Goal: Task Accomplishment & Management: Complete application form

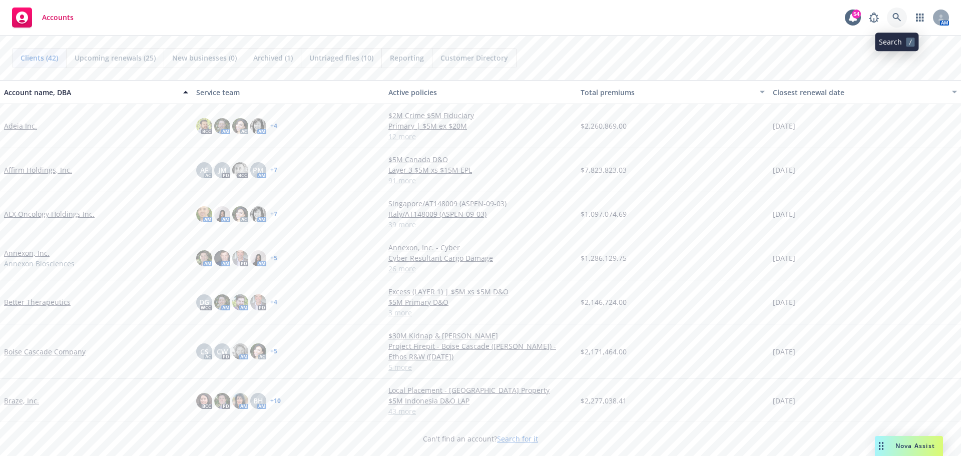
click at [893, 18] on icon at bounding box center [896, 17] width 9 height 9
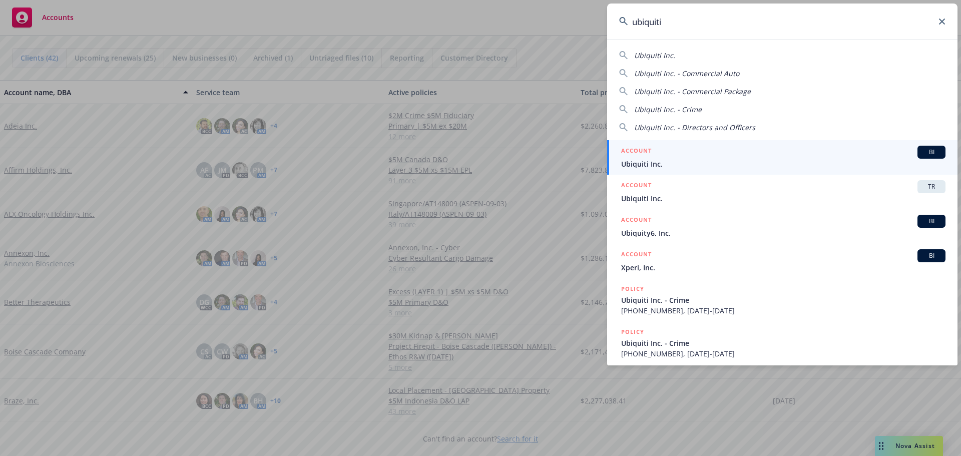
type input "ubiquiti"
click at [648, 158] on div "ACCOUNT BI" at bounding box center [783, 152] width 324 height 13
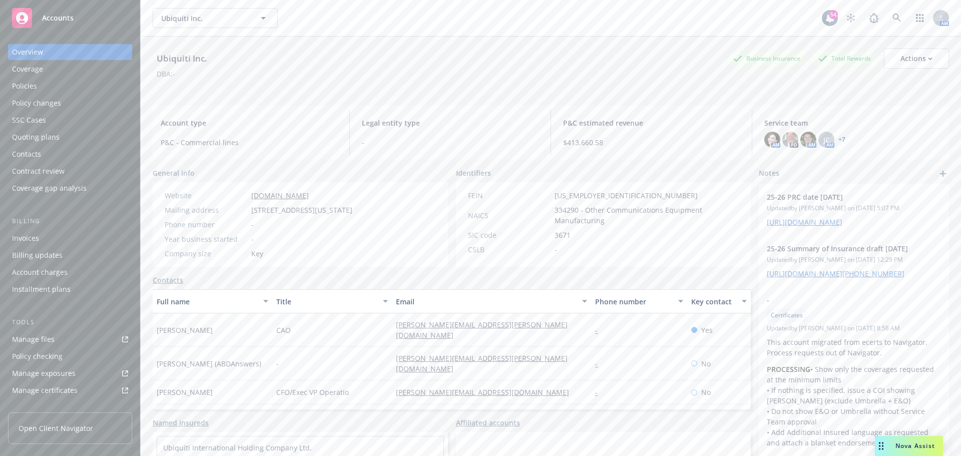
click at [43, 132] on div "Quoting plans" at bounding box center [36, 137] width 48 height 16
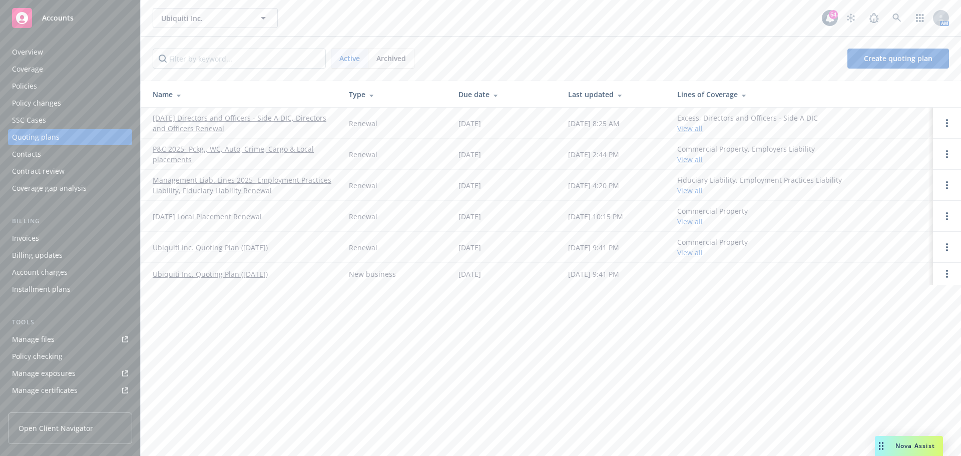
click at [185, 121] on link "[DATE] Directors and Officers - Side A DIC, Directors and Officers Renewal" at bounding box center [243, 123] width 180 height 21
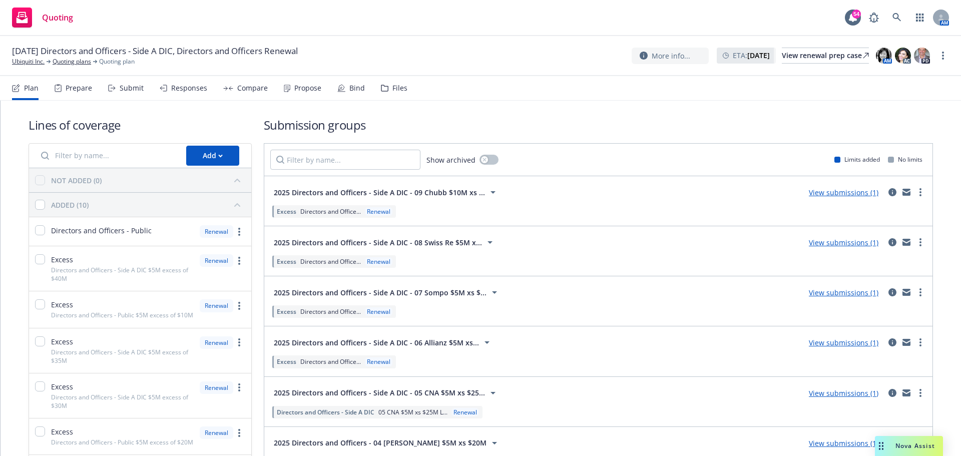
click at [127, 91] on div "Submit" at bounding box center [132, 88] width 24 height 8
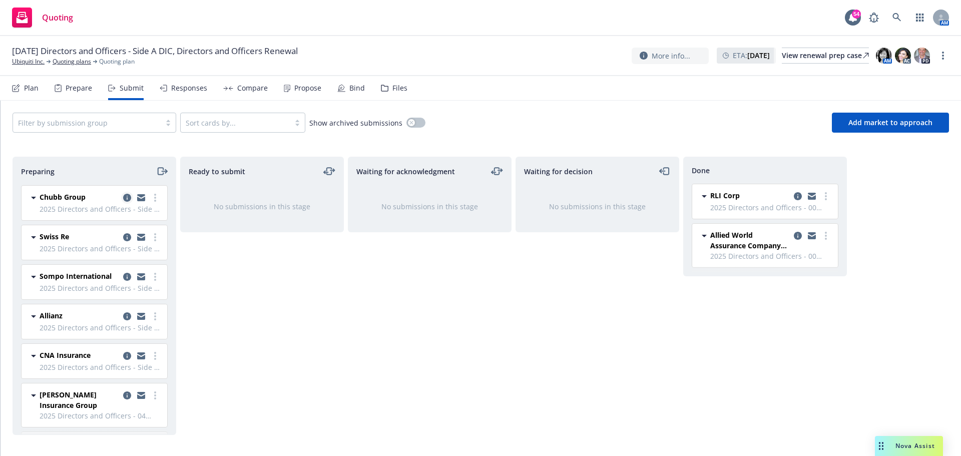
click at [123, 199] on icon "copy logging email" at bounding box center [127, 198] width 8 height 8
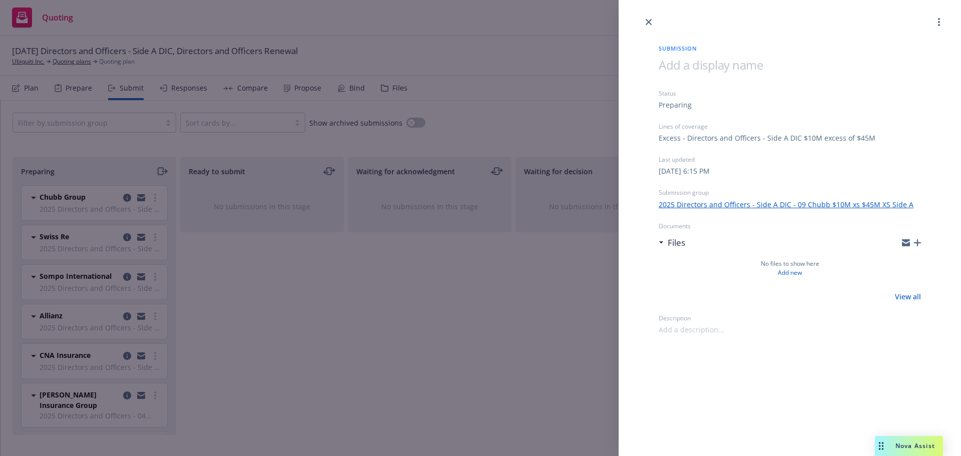
click at [448, 331] on div "Submission Status Preparing Lines of coverage Excess - Directors and Officers -…" at bounding box center [480, 228] width 961 height 456
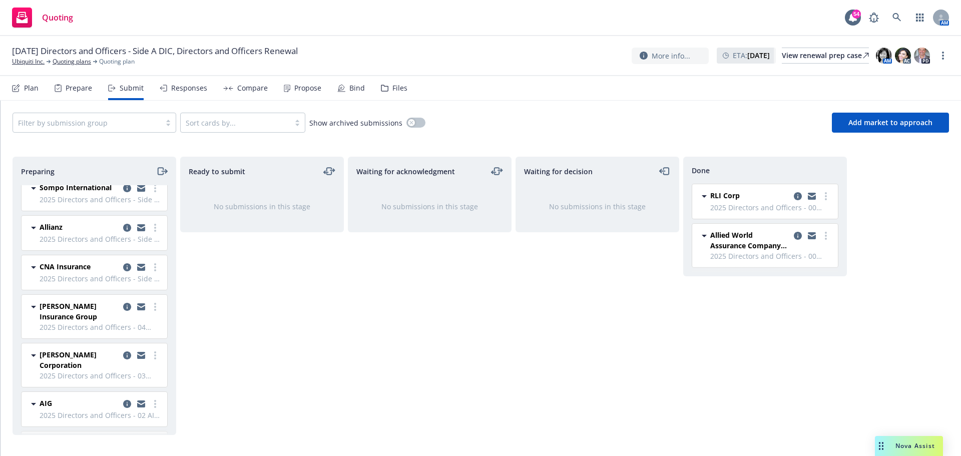
scroll to position [177, 0]
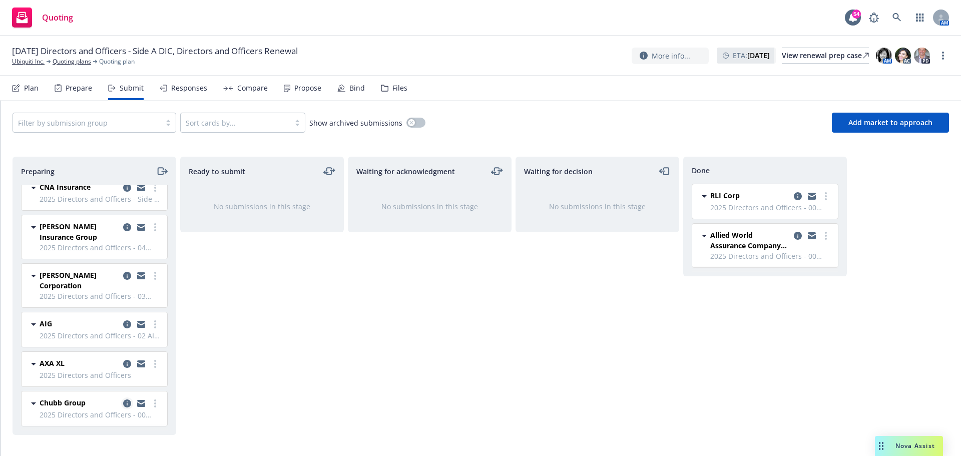
click at [123, 404] on icon "copy logging email" at bounding box center [127, 403] width 8 height 8
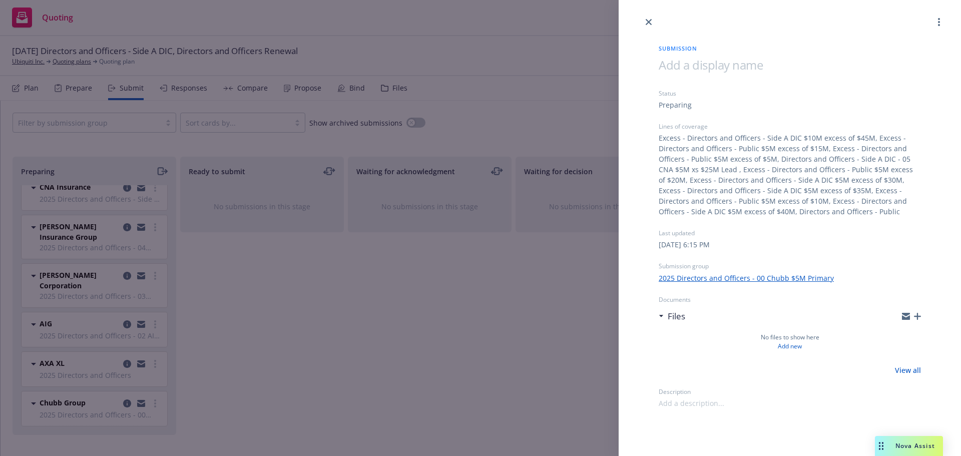
click at [681, 275] on link "2025 Directors and Officers - 00 Chubb $5M Primary" at bounding box center [746, 278] width 175 height 11
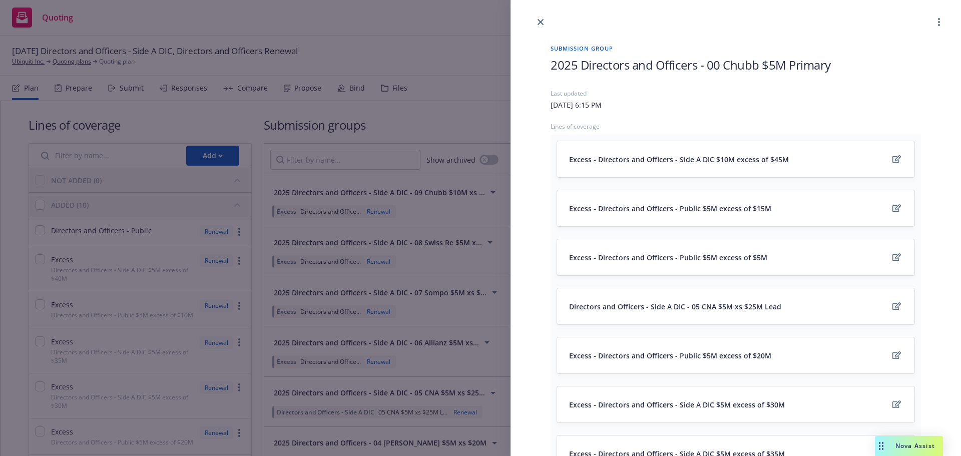
click at [420, 56] on div "Submission group 2025 Directors and Officers - 00 Chubb $5M Primary Last update…" at bounding box center [480, 228] width 961 height 456
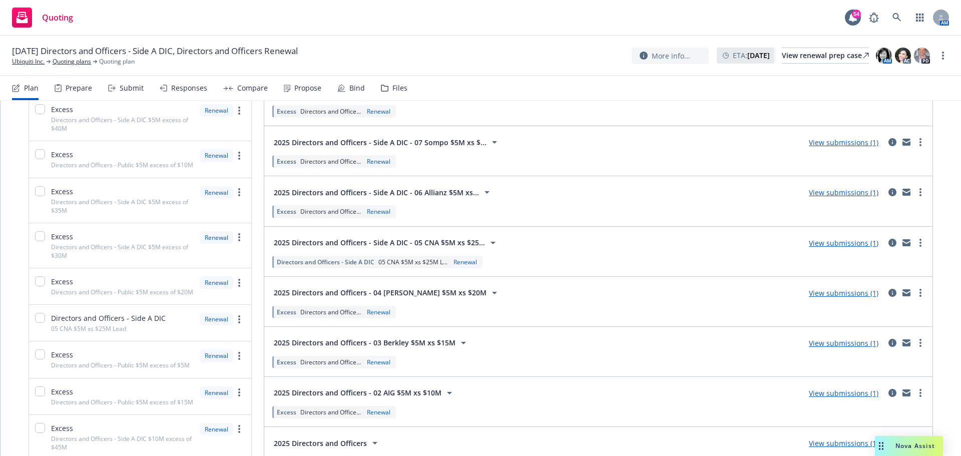
scroll to position [299, 0]
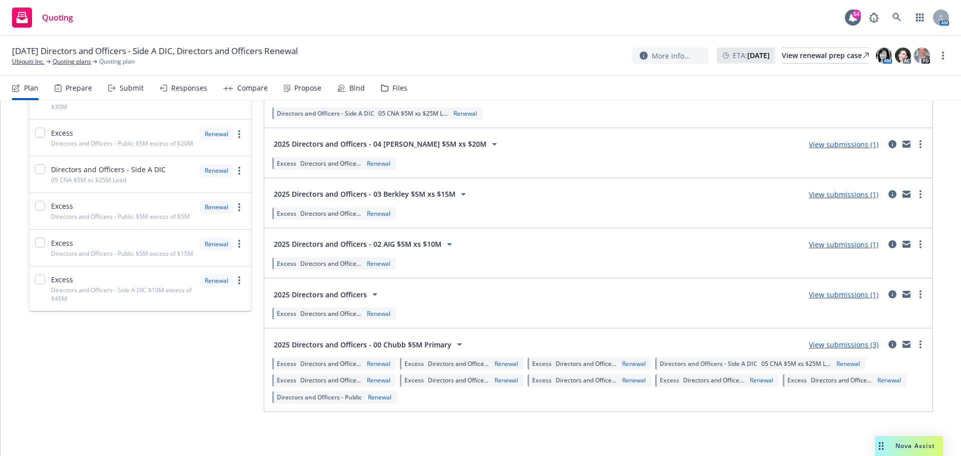
click at [312, 311] on span "Directors and Office..." at bounding box center [330, 313] width 61 height 9
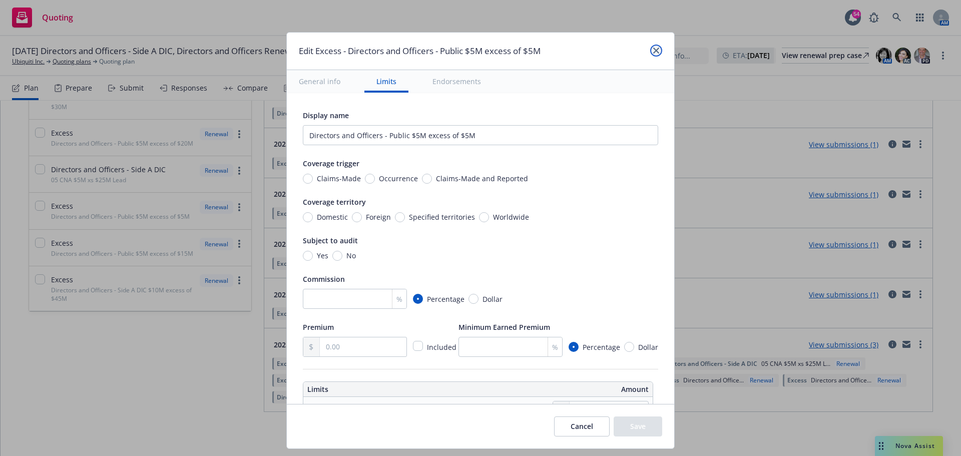
click at [654, 49] on icon "close" at bounding box center [656, 51] width 6 height 6
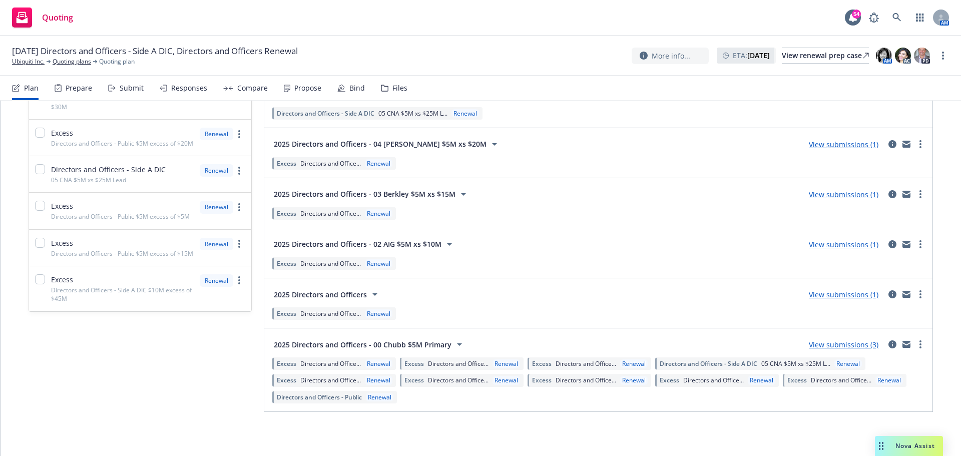
click at [375, 340] on span "2025 Directors and Officers - 00 Chubb $5M Primary" at bounding box center [363, 344] width 178 height 11
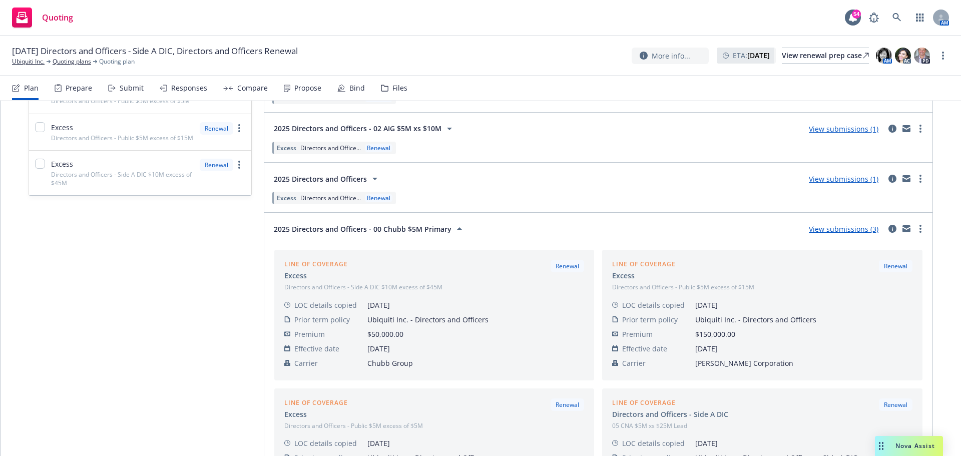
scroll to position [349, 0]
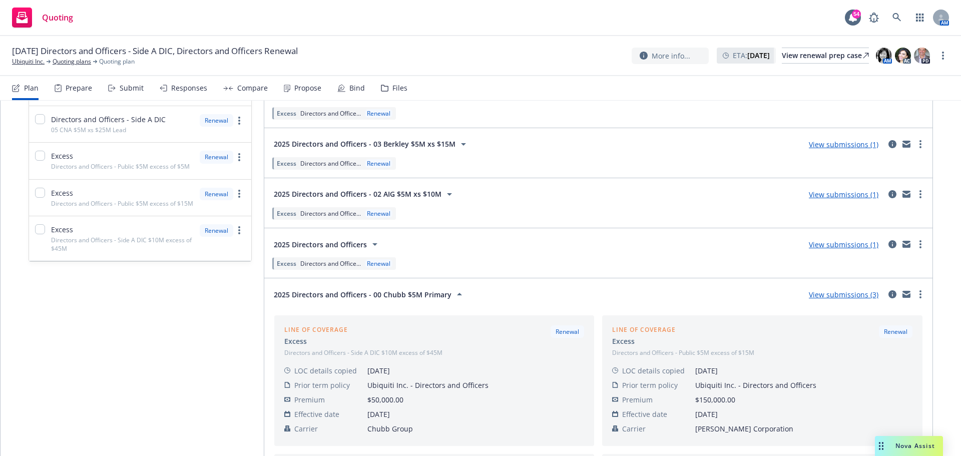
click at [435, 293] on span "2025 Directors and Officers - 00 Chubb $5M Primary" at bounding box center [363, 294] width 178 height 11
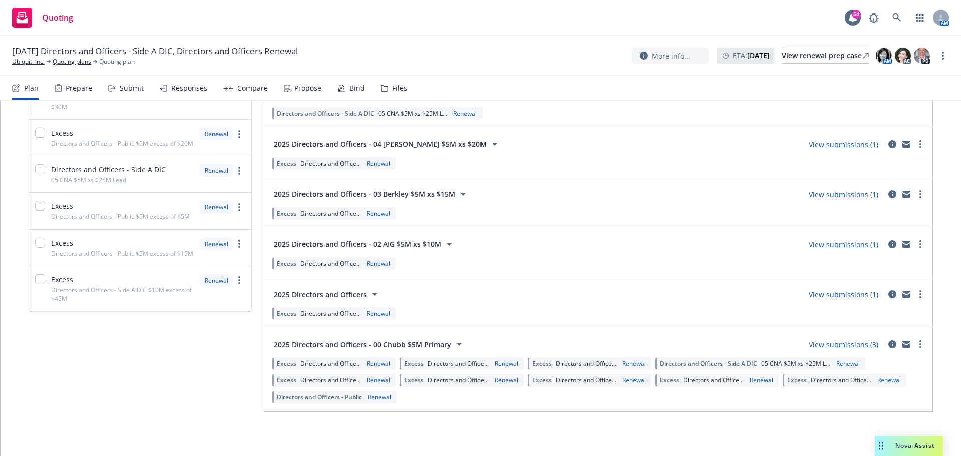
scroll to position [299, 0]
click at [335, 397] on span "Directors and Officers - Public" at bounding box center [319, 397] width 85 height 9
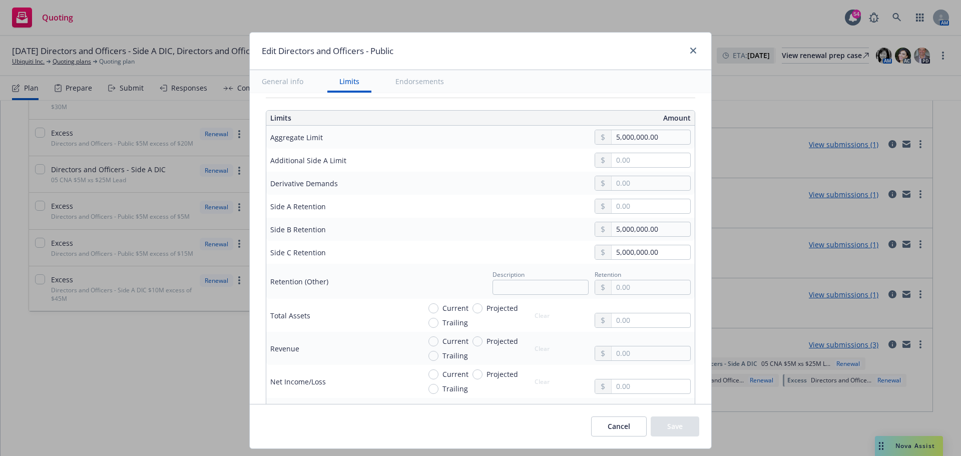
scroll to position [350, 0]
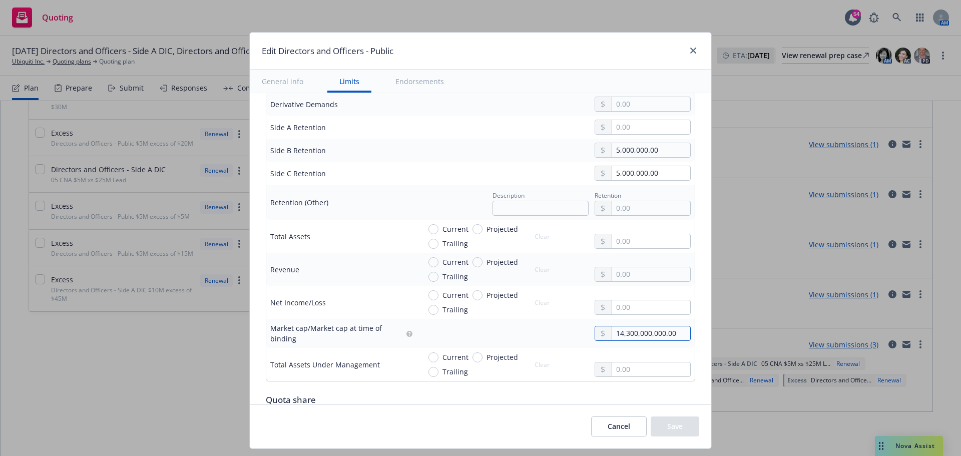
drag, startPoint x: 677, startPoint y: 331, endPoint x: 567, endPoint y: 329, distance: 110.1
click at [567, 329] on div "14,300,000,000.00" at bounding box center [555, 333] width 270 height 15
type input "40,442,000,000.00"
click at [667, 430] on button "Save" at bounding box center [675, 426] width 49 height 20
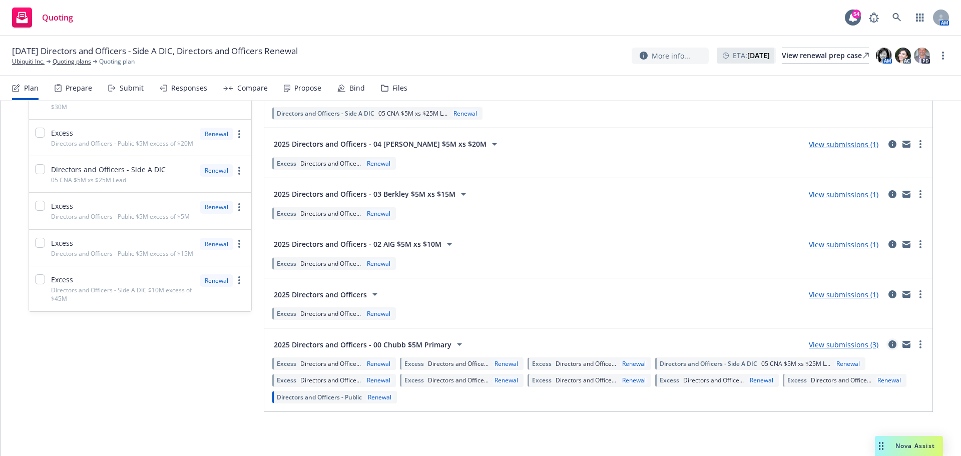
click at [888, 343] on icon "circleInformation" at bounding box center [892, 344] width 8 height 8
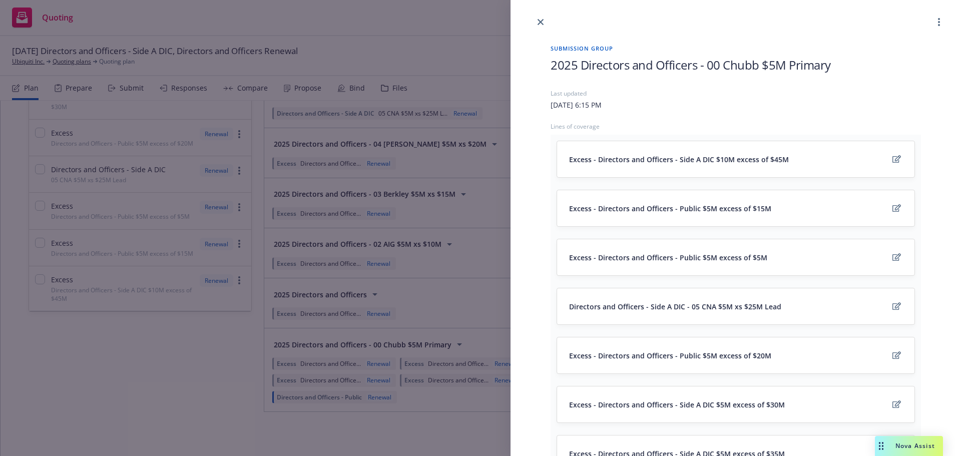
click at [453, 57] on div "Submission group 2025 Directors and Officers - 00 Chubb $5M Primary Last update…" at bounding box center [480, 228] width 961 height 456
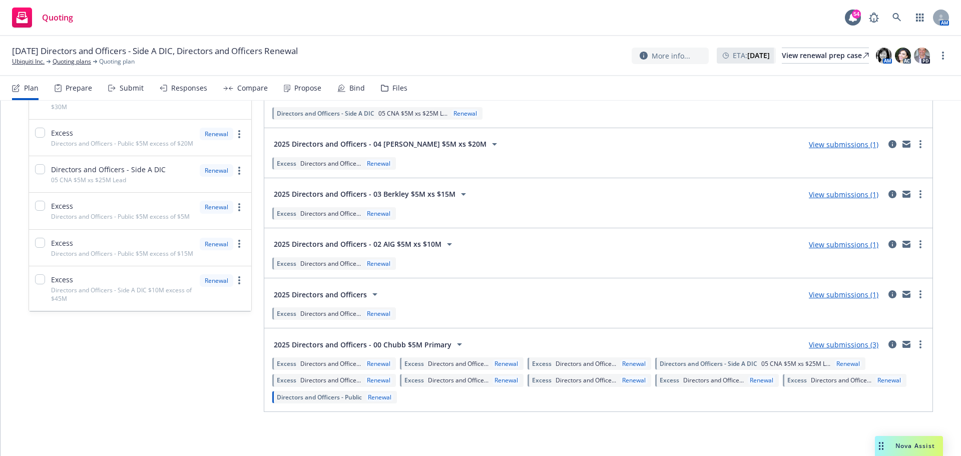
click at [130, 88] on div "Submit" at bounding box center [132, 88] width 24 height 8
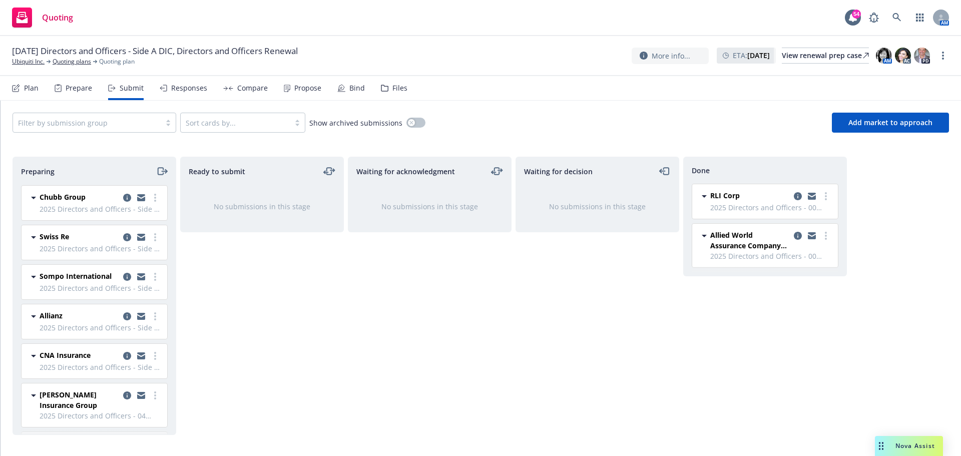
scroll to position [177, 0]
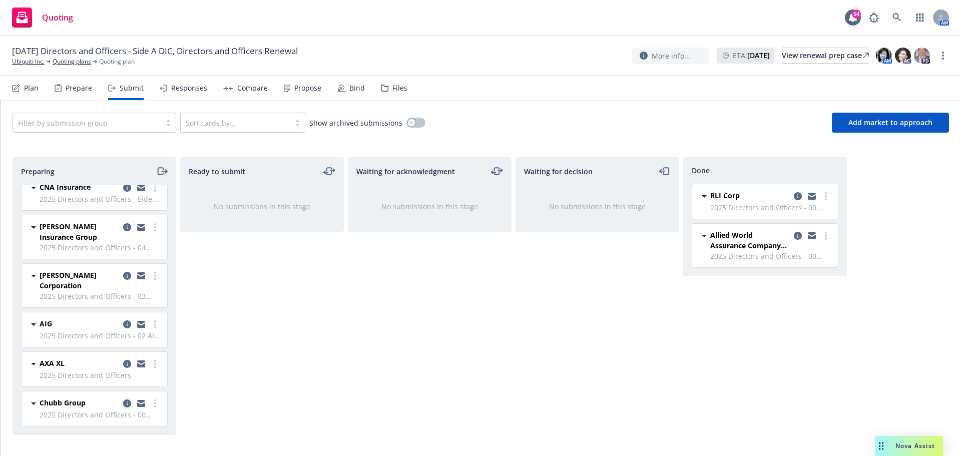
click at [123, 405] on icon "copy logging email" at bounding box center [127, 403] width 8 height 8
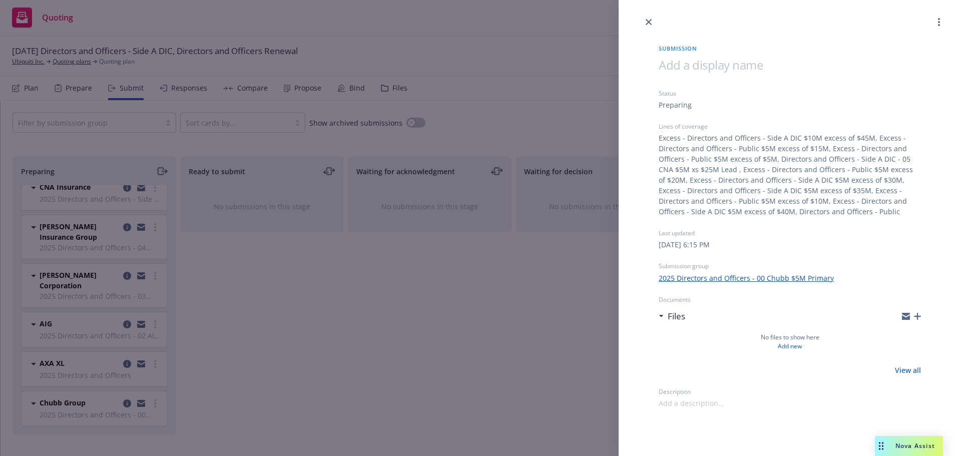
click at [918, 317] on icon "button" at bounding box center [917, 316] width 7 height 7
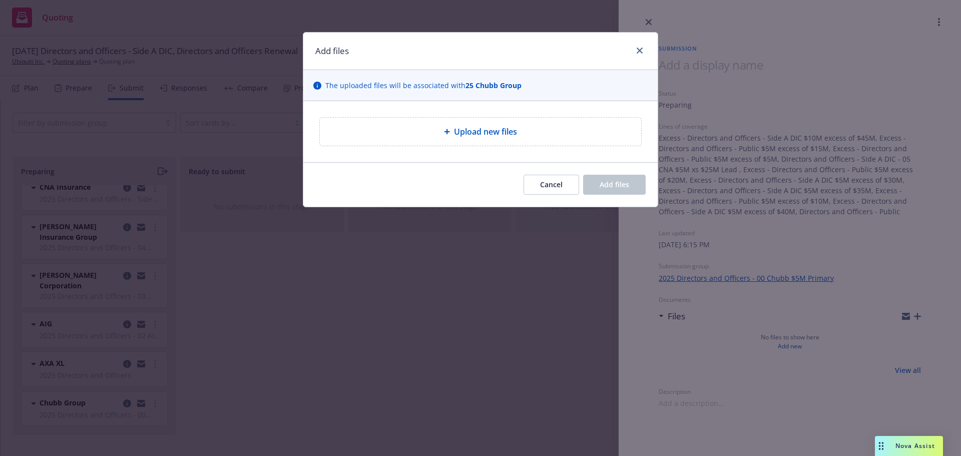
type textarea "x"
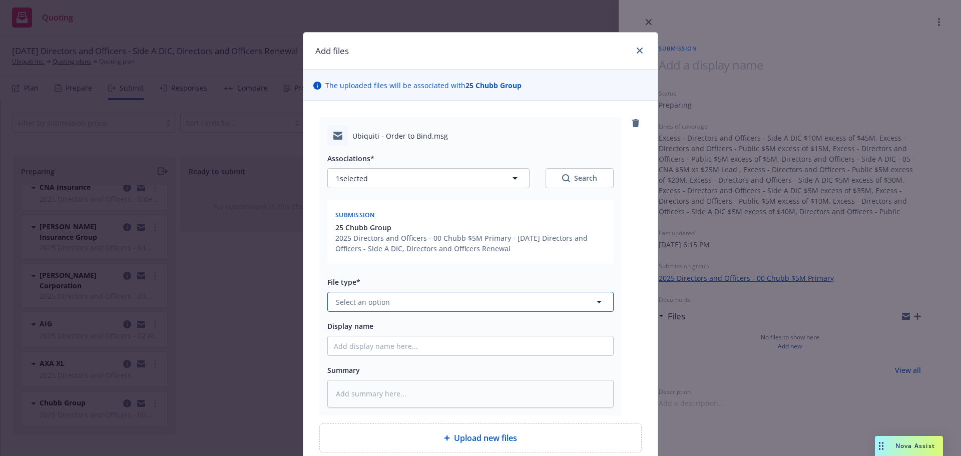
click at [442, 296] on button "Select an option" at bounding box center [470, 302] width 286 height 20
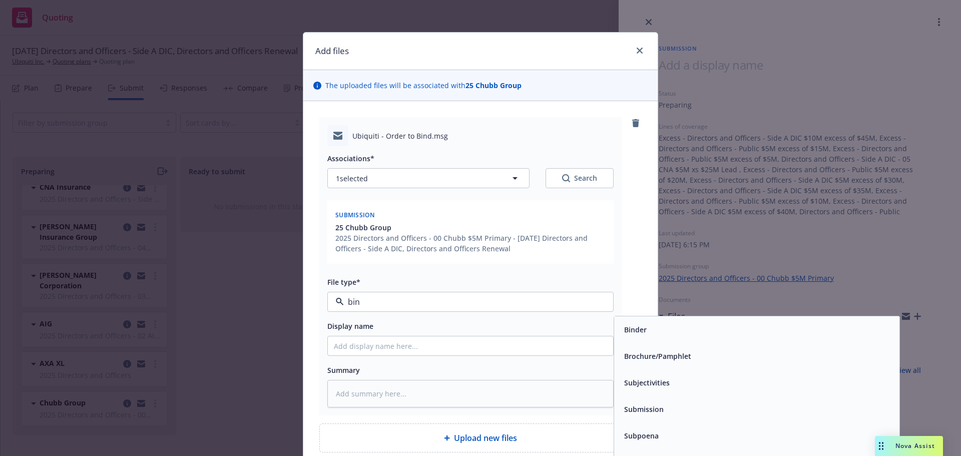
type input "bind"
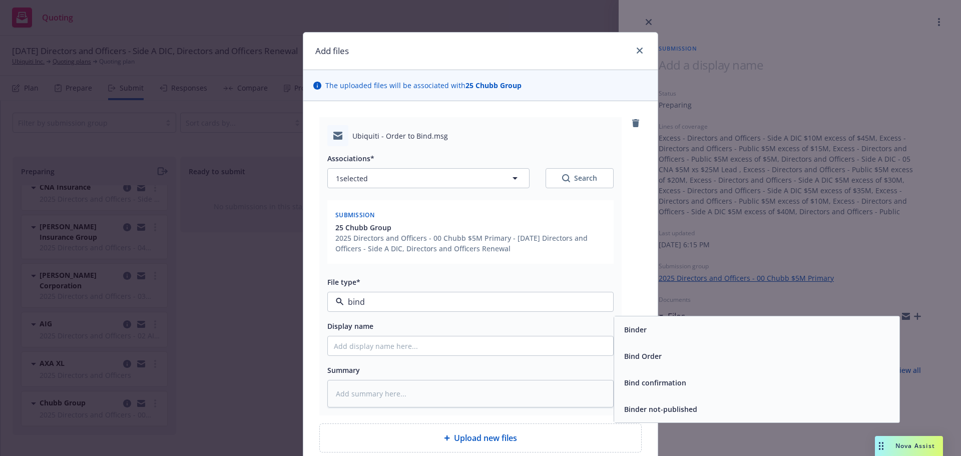
click at [635, 352] on span "Bind Order" at bounding box center [643, 356] width 38 height 11
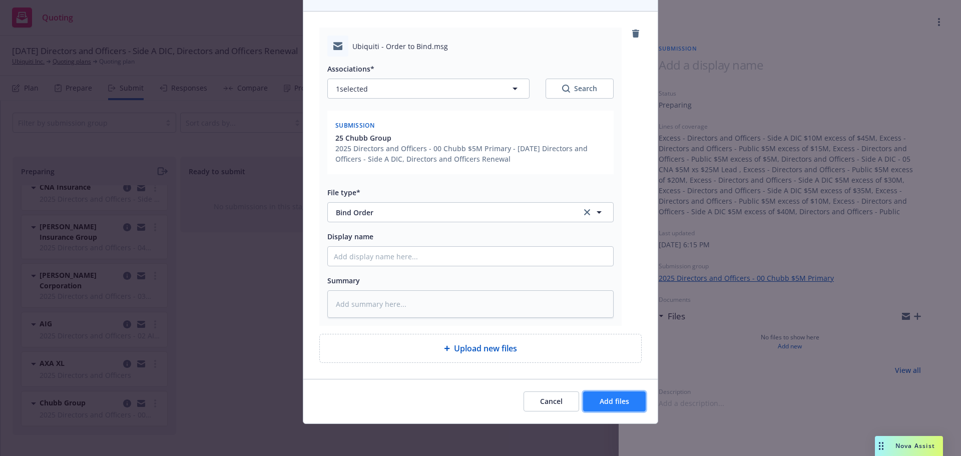
click at [612, 401] on span "Add files" at bounding box center [615, 401] width 30 height 10
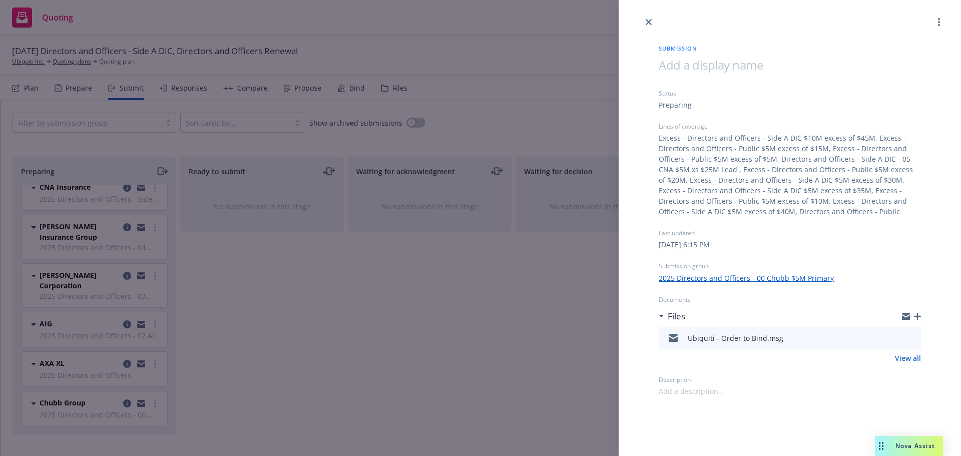
click at [468, 357] on div "Submission Status Preparing Lines of coverage Excess - Directors and Officers -…" at bounding box center [480, 228] width 961 height 456
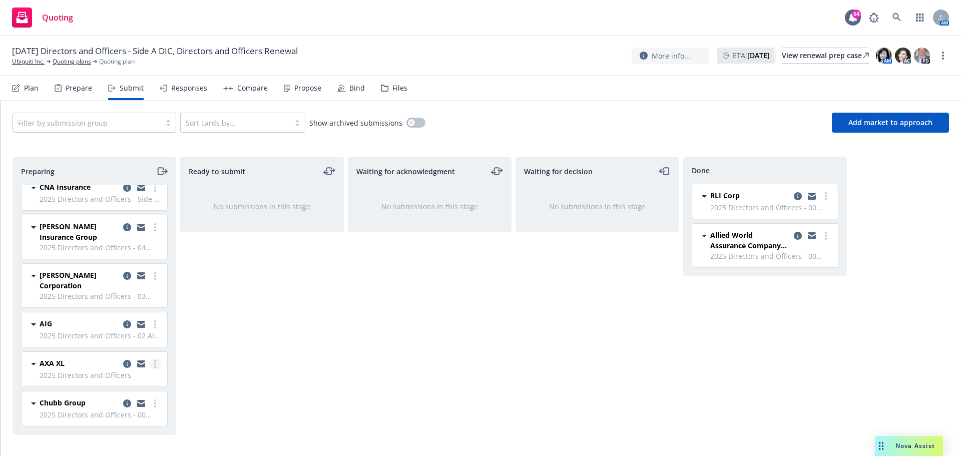
click at [149, 360] on link "more" at bounding box center [155, 364] width 12 height 12
click at [121, 363] on link "copy logging email" at bounding box center [127, 364] width 12 height 12
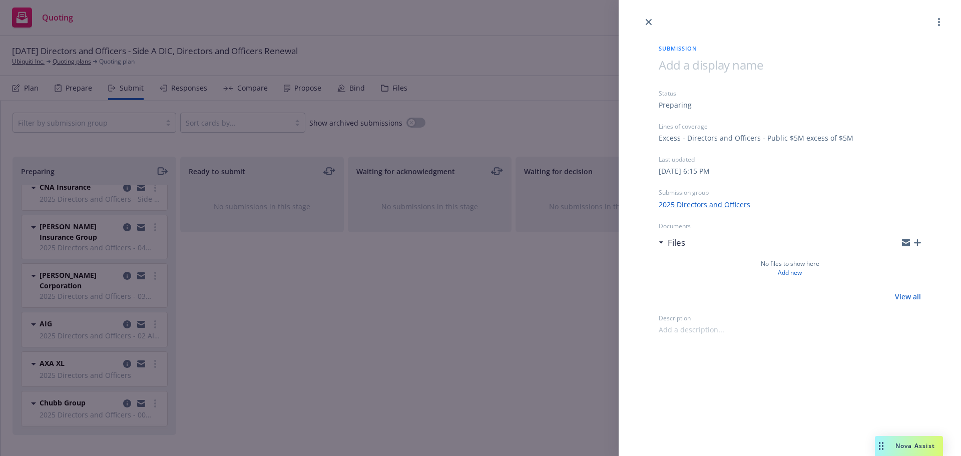
click at [918, 241] on icon "button" at bounding box center [917, 242] width 7 height 7
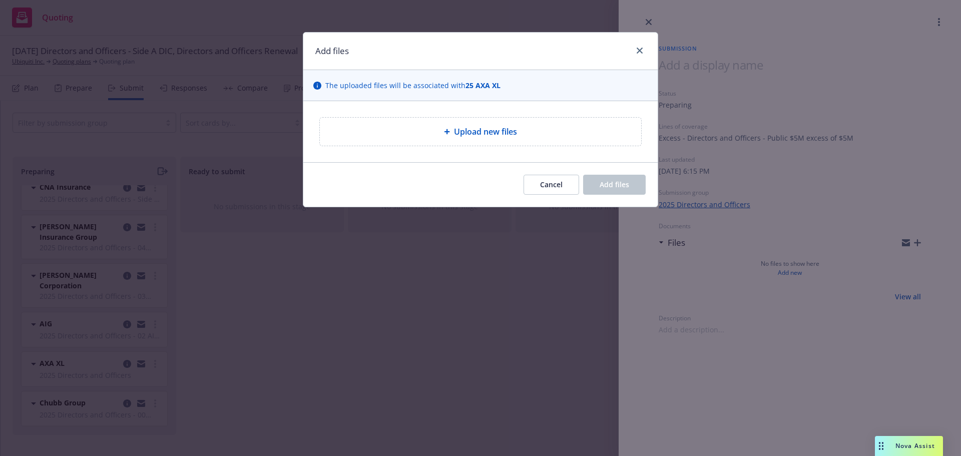
type textarea "x"
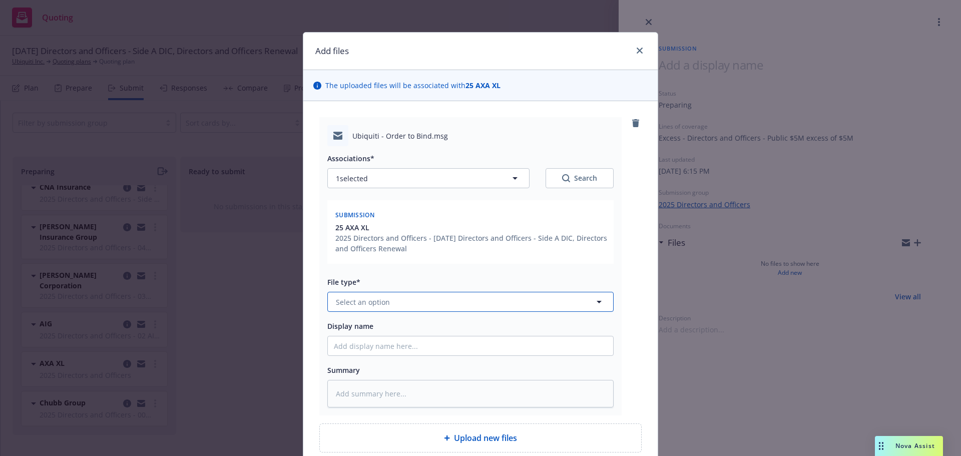
click at [467, 296] on button "Select an option" at bounding box center [470, 302] width 286 height 20
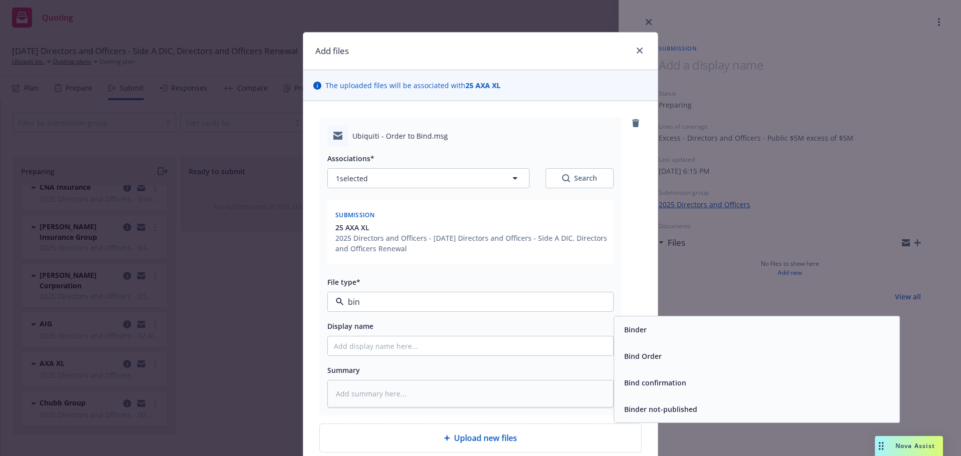
type input "bind"
click at [650, 349] on div "Bind Order" at bounding box center [642, 356] width 44 height 15
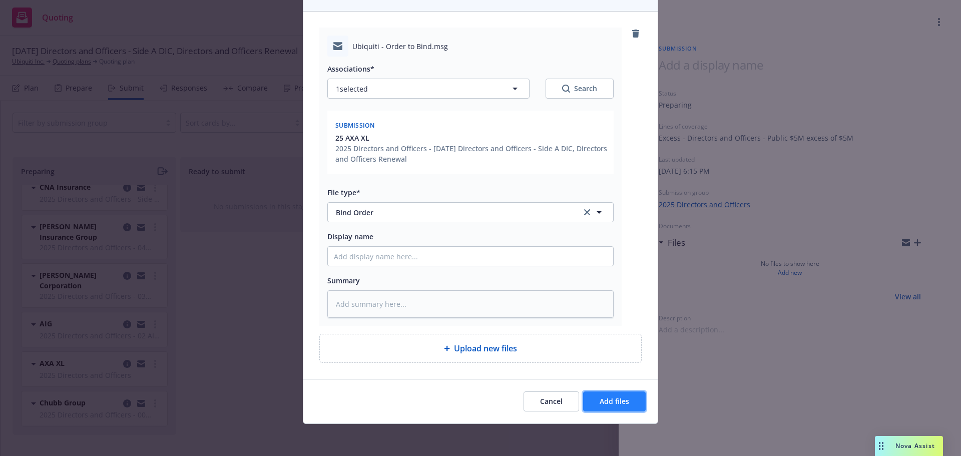
click at [618, 400] on span "Add files" at bounding box center [615, 401] width 30 height 10
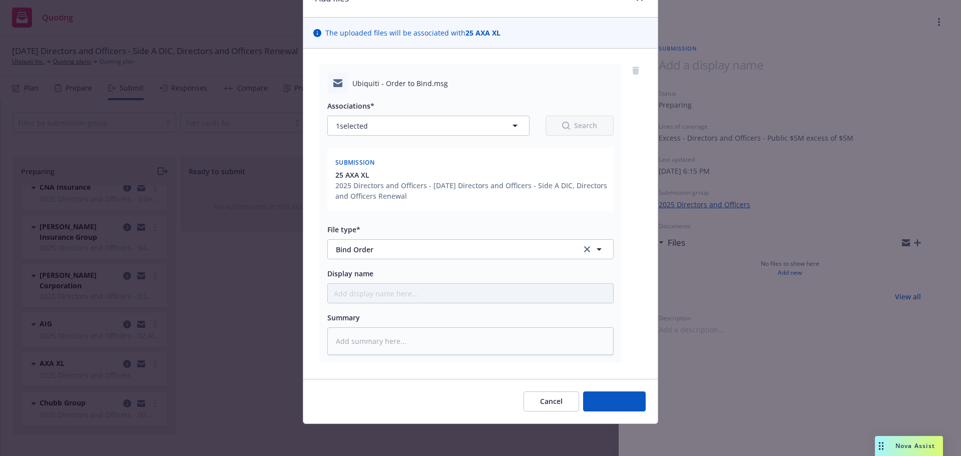
scroll to position [53, 0]
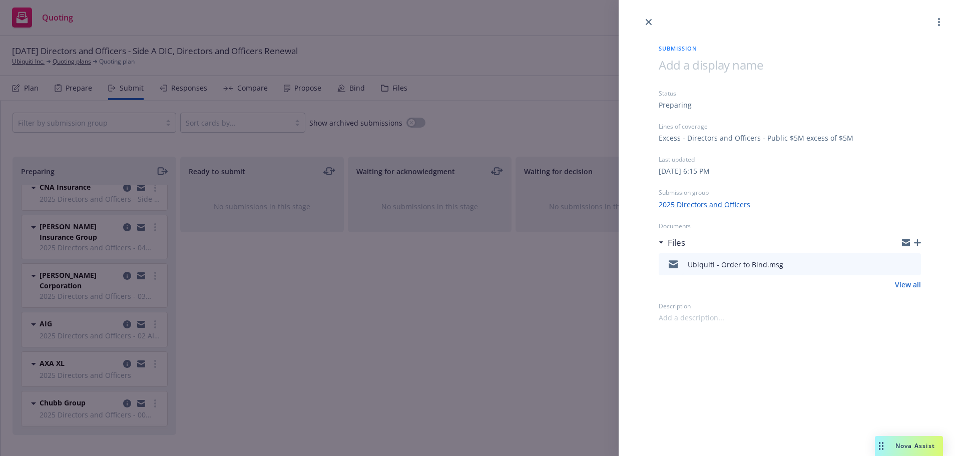
click at [212, 338] on div "Submission Status Preparing Lines of coverage Excess - Directors and Officers -…" at bounding box center [480, 228] width 961 height 456
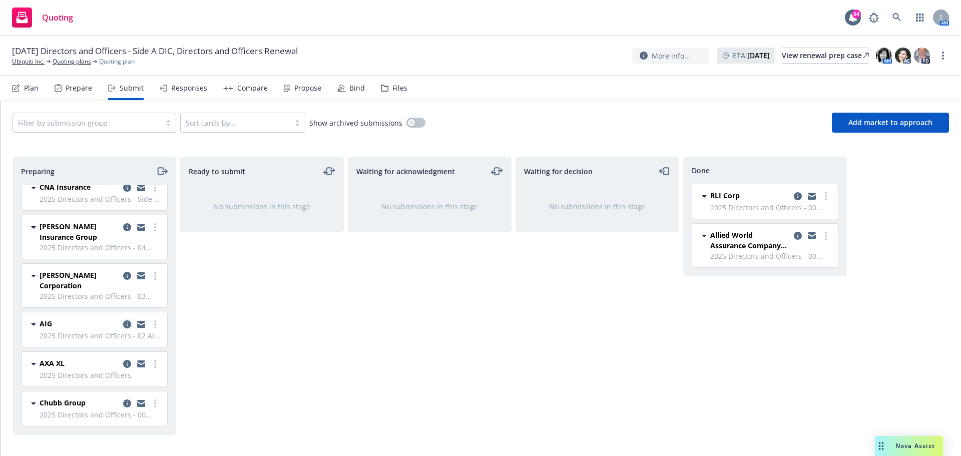
click at [123, 322] on icon "copy logging email" at bounding box center [127, 324] width 8 height 8
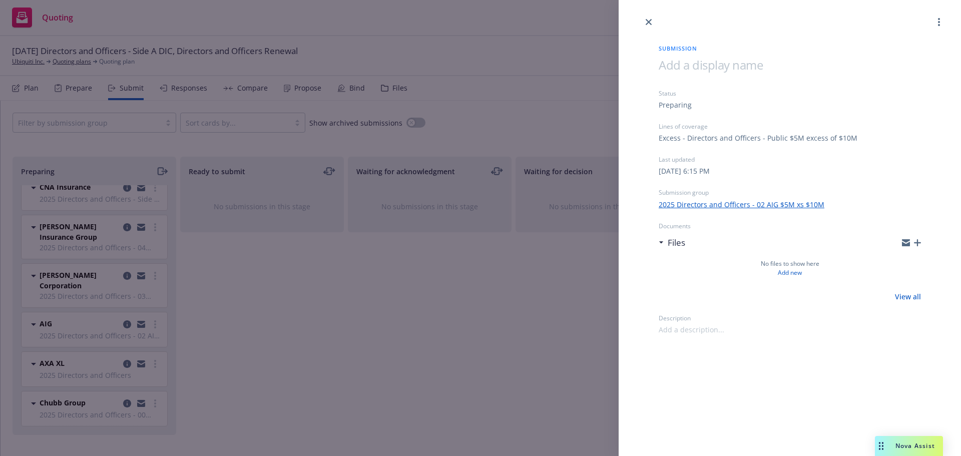
click at [916, 247] on div "Files" at bounding box center [790, 242] width 262 height 21
click at [917, 244] on icon "button" at bounding box center [917, 242] width 7 height 7
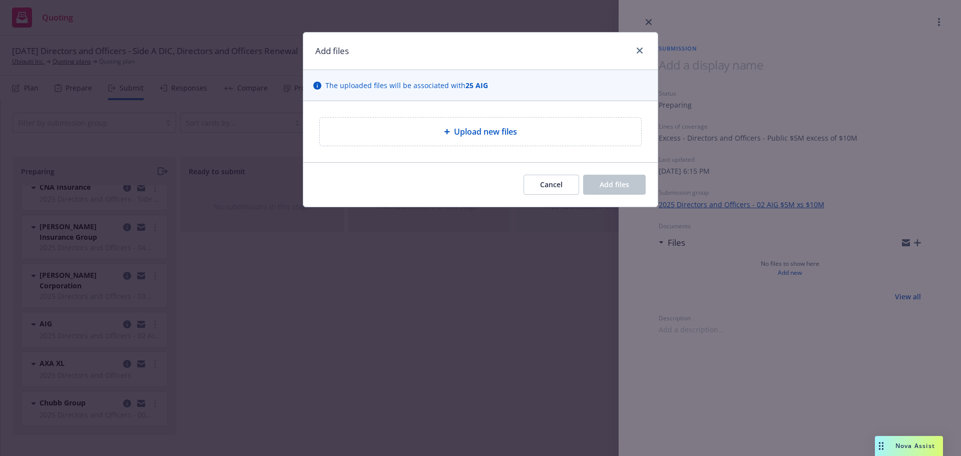
type textarea "x"
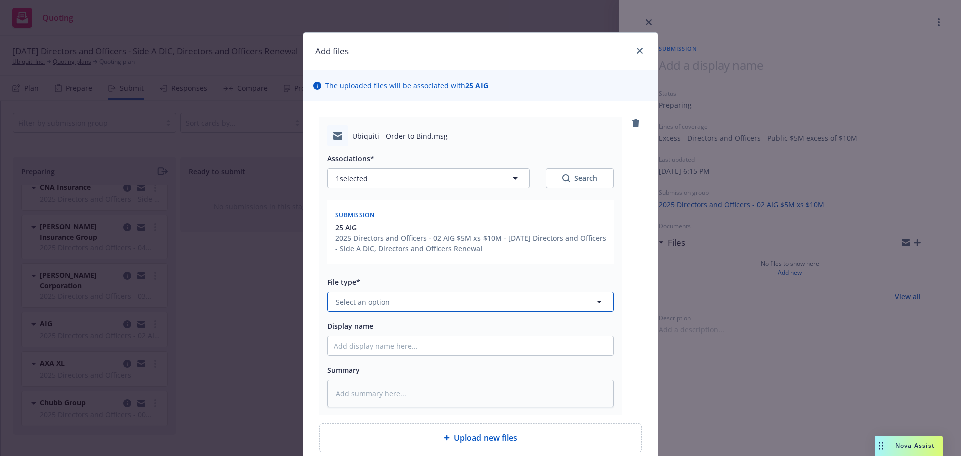
click at [410, 297] on button "Select an option" at bounding box center [470, 302] width 286 height 20
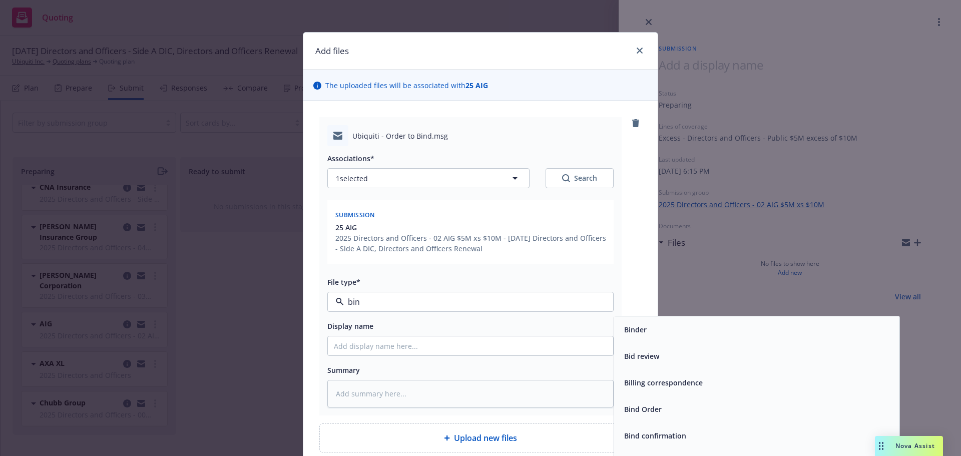
type input "bind"
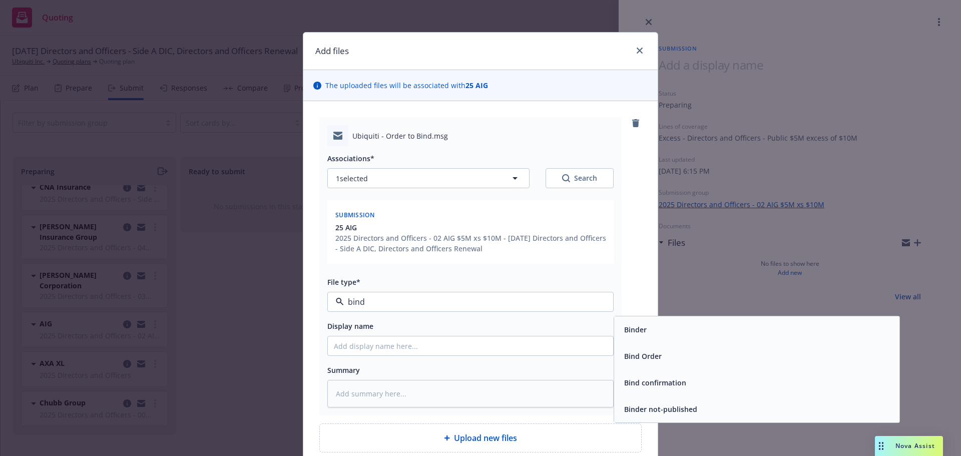
click at [753, 359] on div "Bind Order" at bounding box center [756, 356] width 273 height 15
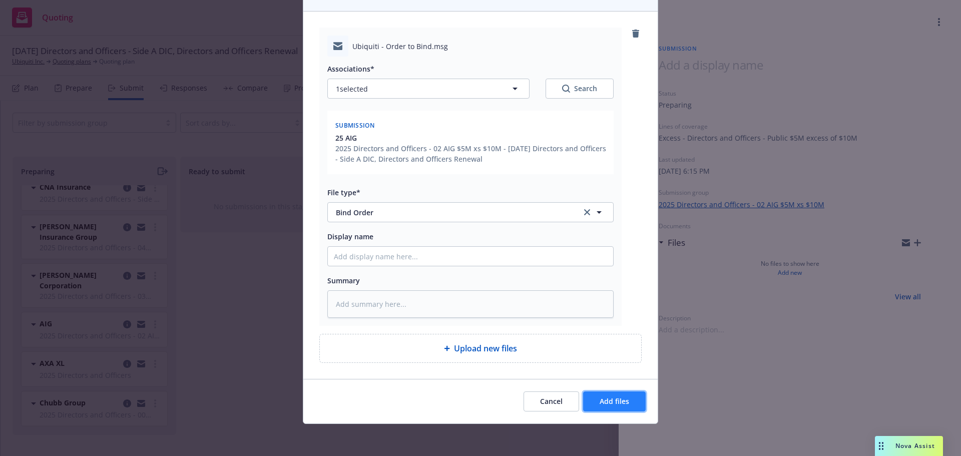
click at [622, 399] on span "Add files" at bounding box center [615, 401] width 30 height 10
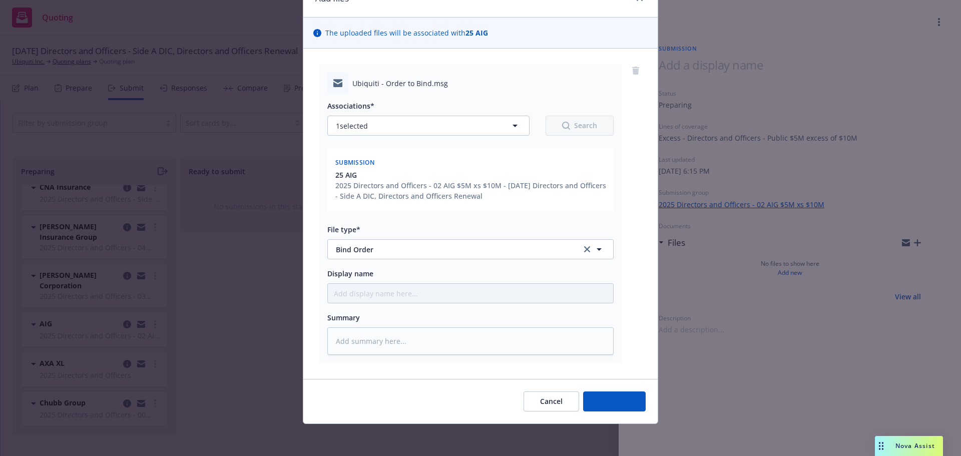
scroll to position [53, 0]
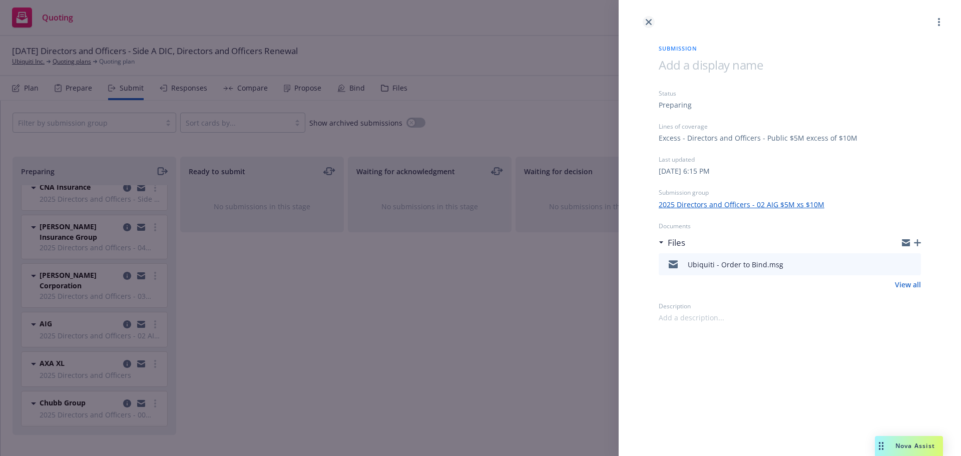
click at [650, 26] on link "close" at bounding box center [649, 22] width 12 height 12
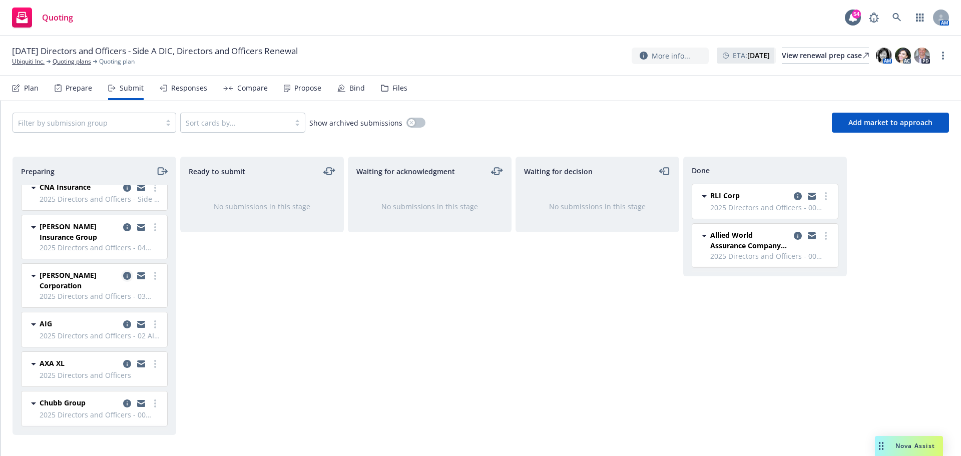
click at [123, 277] on icon "copy logging email" at bounding box center [127, 276] width 8 height 8
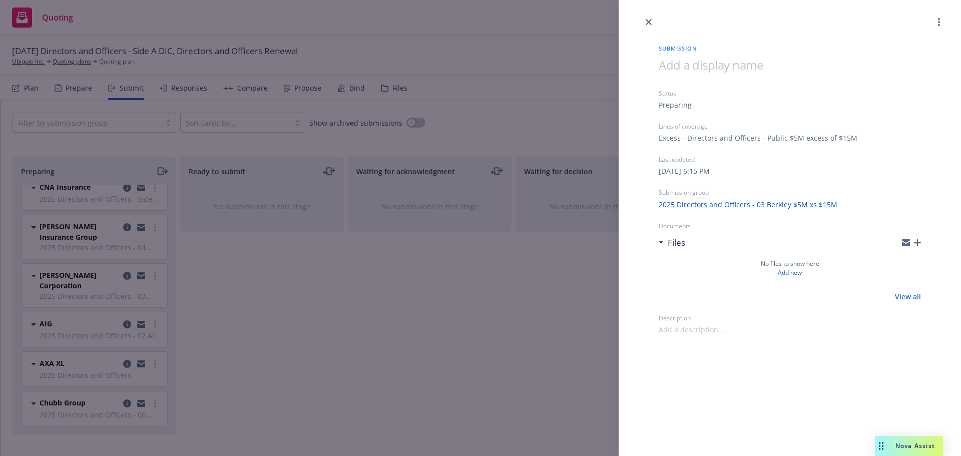
click at [918, 246] on icon "button" at bounding box center [917, 242] width 7 height 7
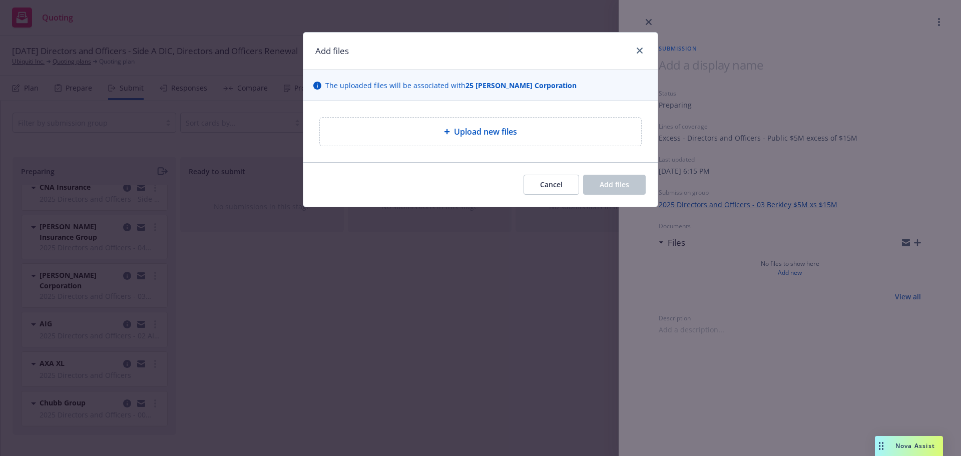
type textarea "x"
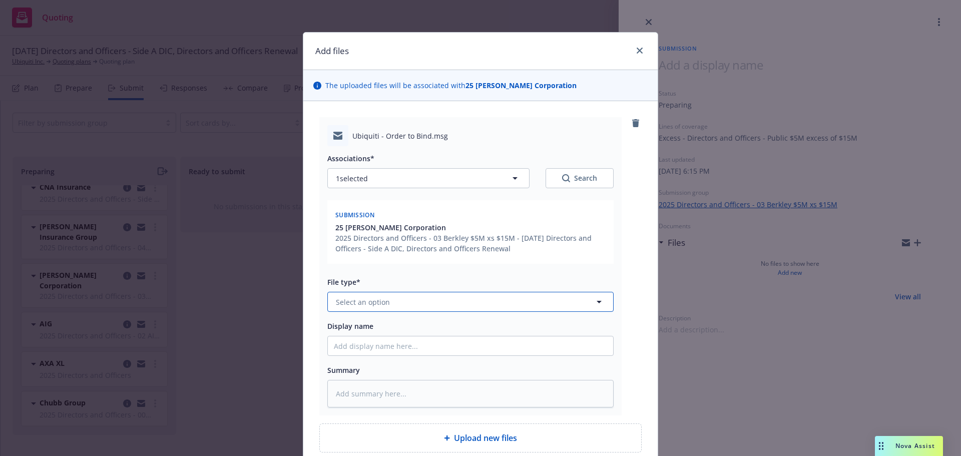
click at [441, 306] on button "Select an option" at bounding box center [470, 302] width 286 height 20
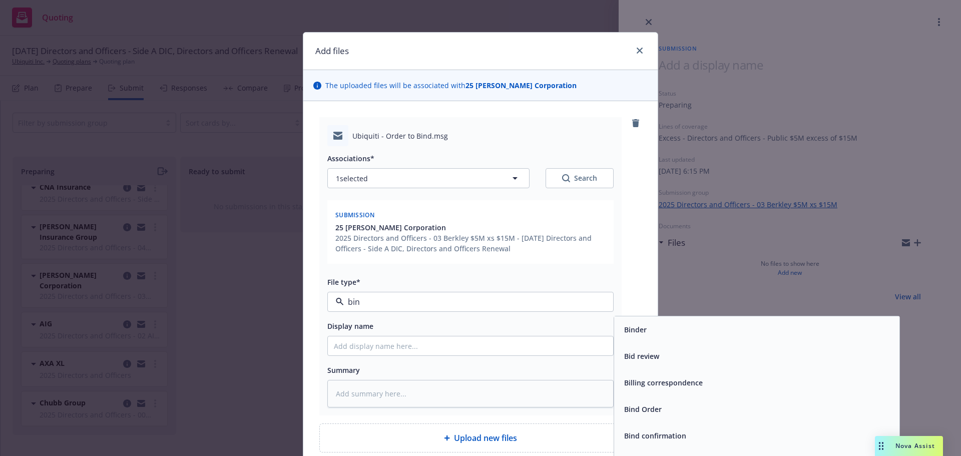
type input "bind"
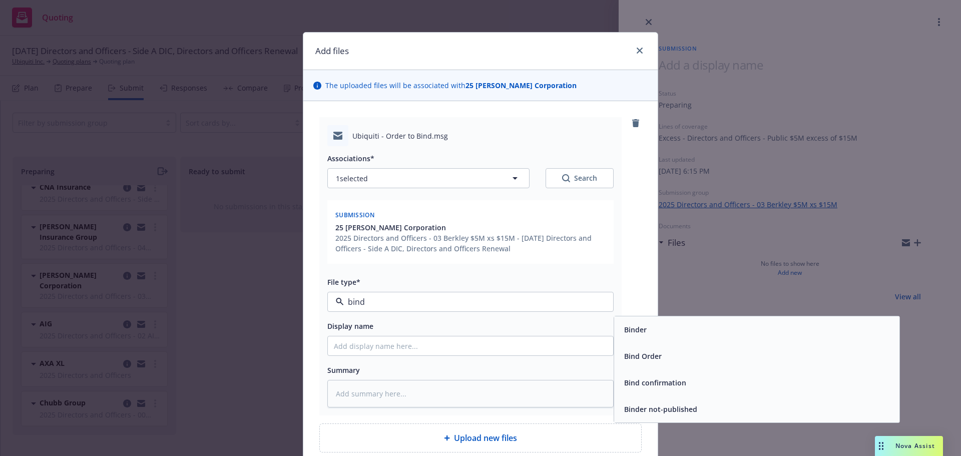
click at [632, 362] on div "Bind Order" at bounding box center [642, 356] width 44 height 15
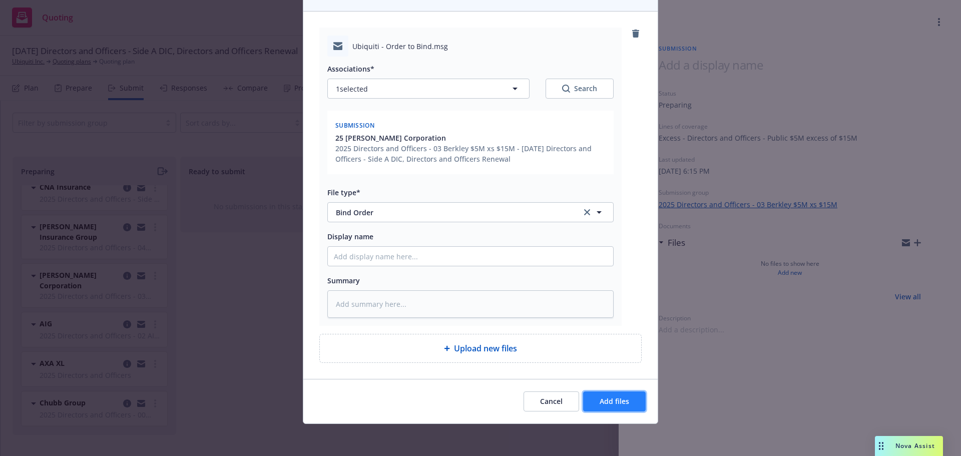
click at [615, 403] on span "Add files" at bounding box center [615, 401] width 30 height 10
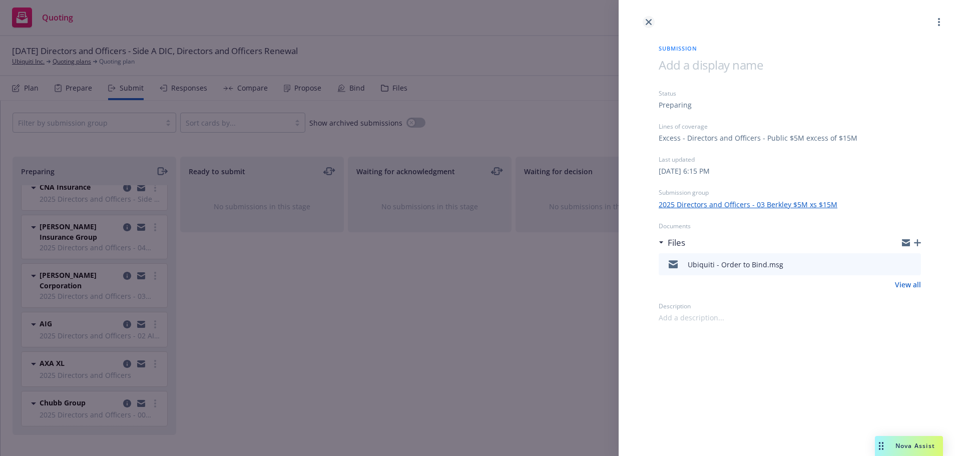
click at [647, 19] on icon "close" at bounding box center [649, 22] width 6 height 6
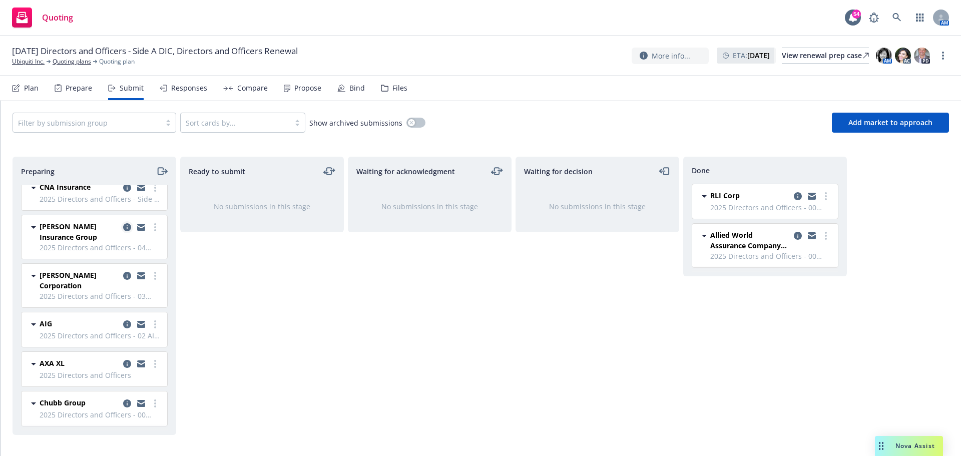
click at [123, 230] on icon "copy logging email" at bounding box center [127, 227] width 8 height 8
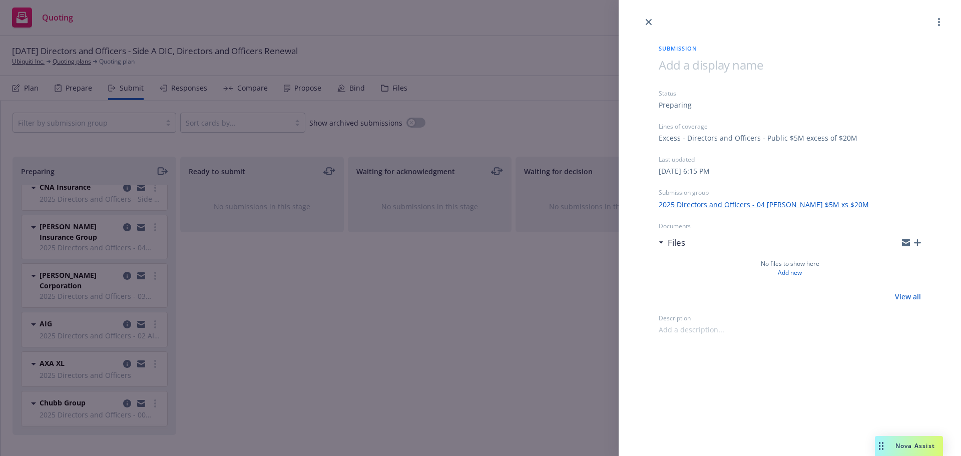
click at [914, 241] on icon "button" at bounding box center [917, 242] width 7 height 7
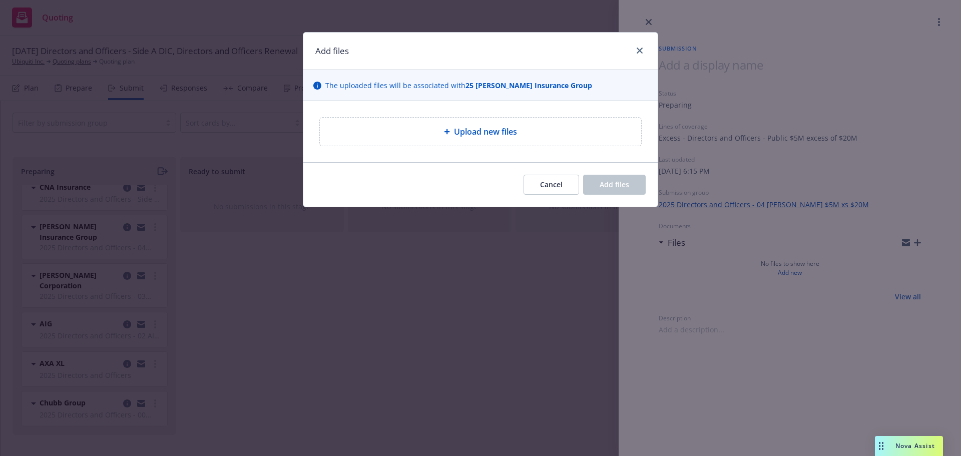
type textarea "x"
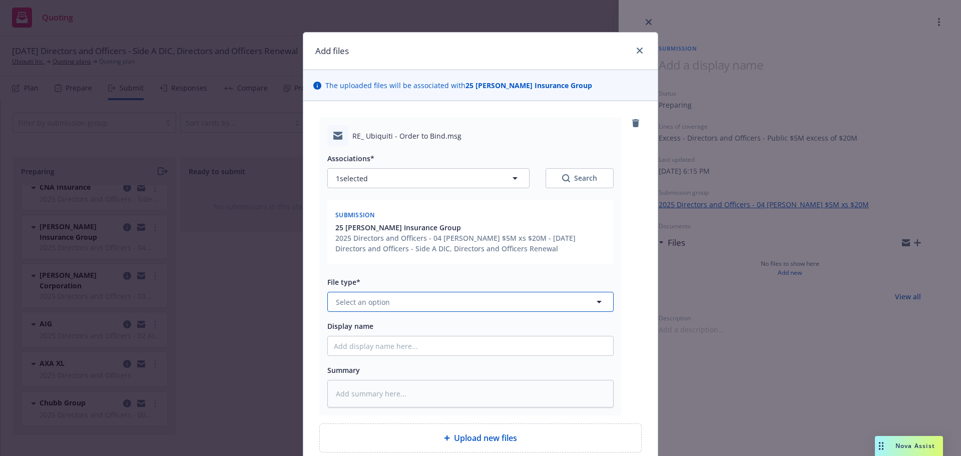
click at [402, 299] on button "Select an option" at bounding box center [470, 302] width 286 height 20
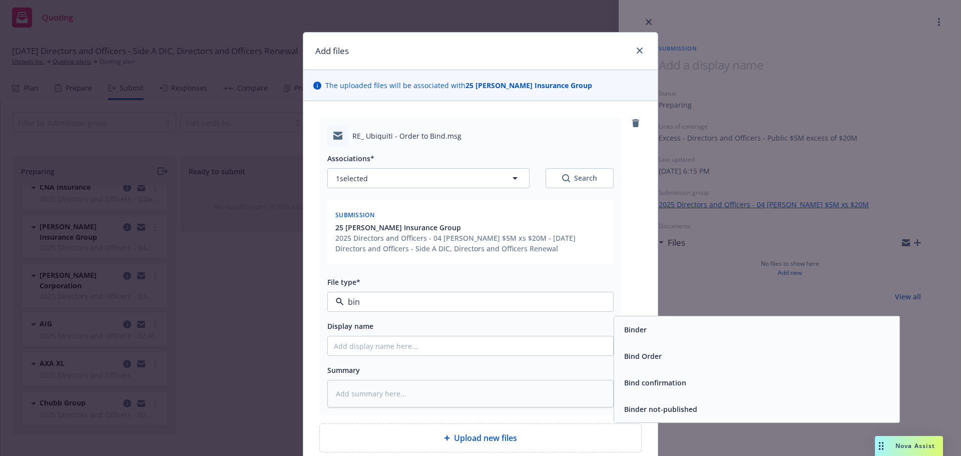
type input "bind"
click at [642, 356] on span "Bind Order" at bounding box center [643, 356] width 38 height 11
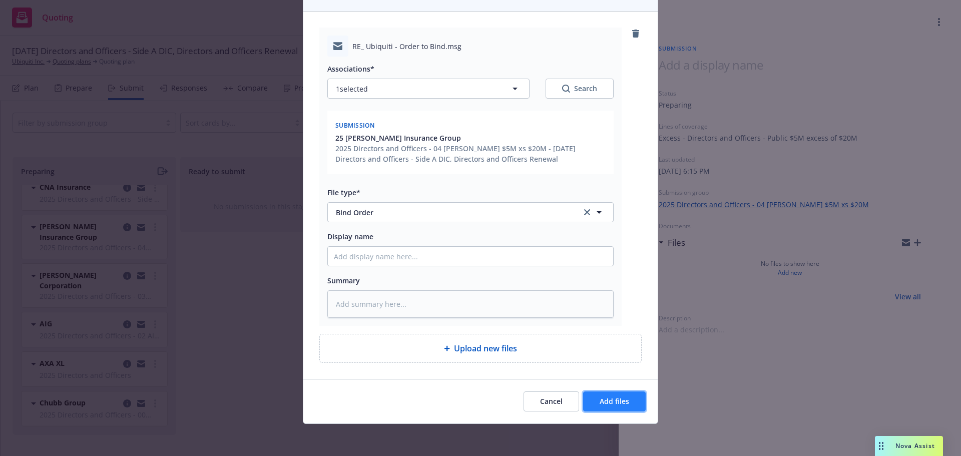
click at [618, 398] on span "Add files" at bounding box center [615, 401] width 30 height 10
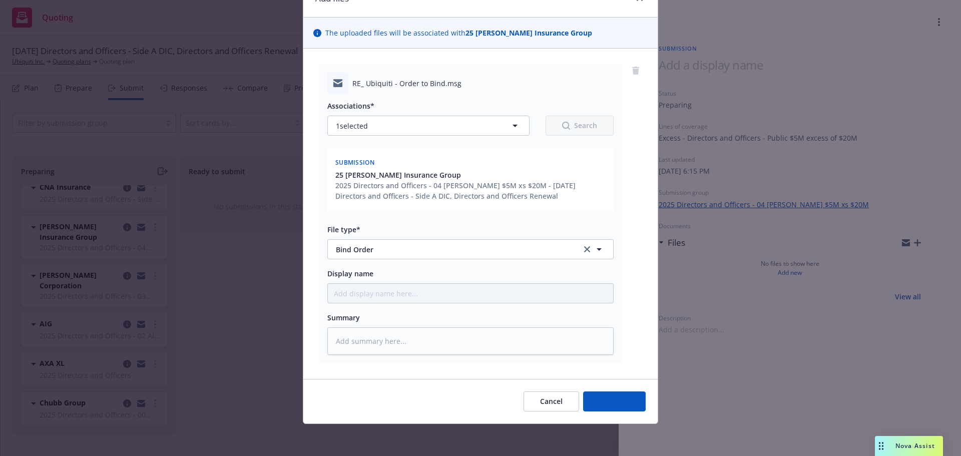
scroll to position [53, 0]
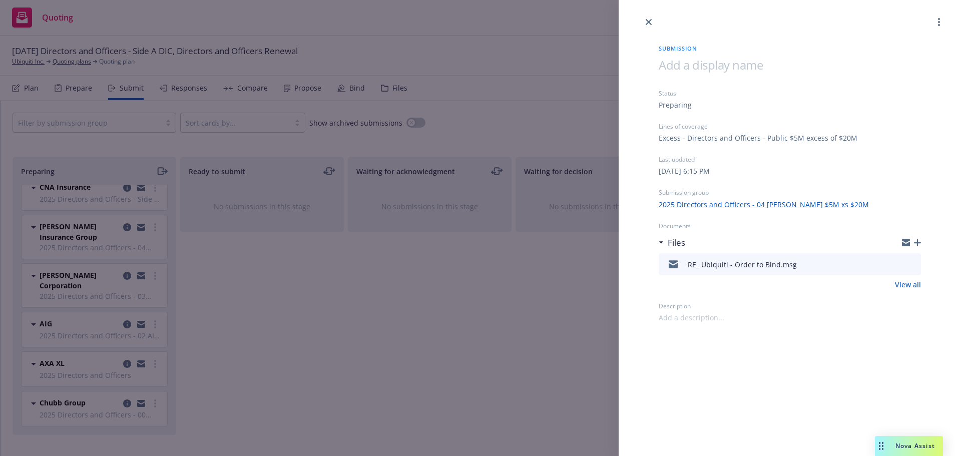
click at [272, 375] on div "Submission Status Preparing Lines of coverage Excess - Directors and Officers -…" at bounding box center [480, 228] width 961 height 456
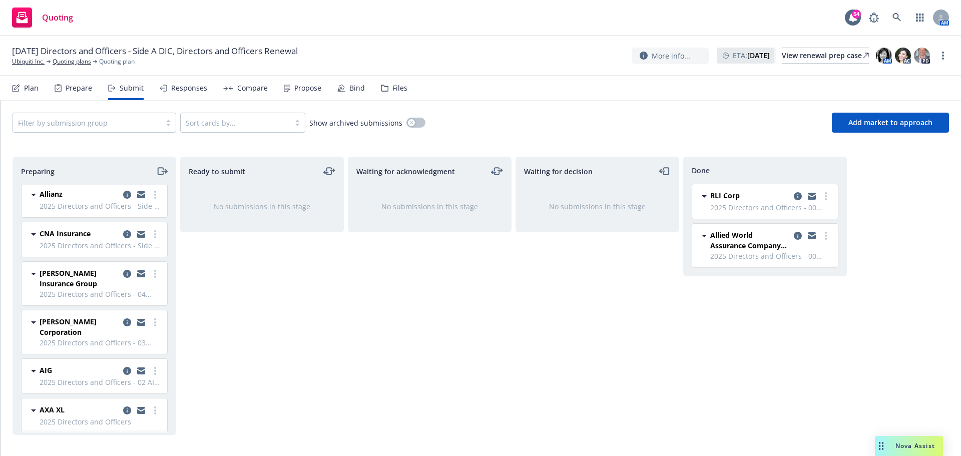
scroll to position [121, 0]
click at [123, 239] on icon "copy logging email" at bounding box center [127, 235] width 8 height 8
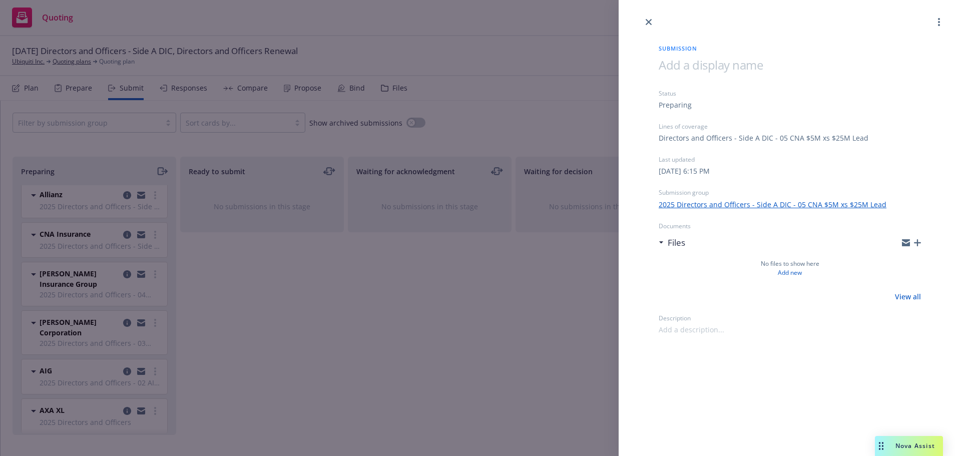
click at [920, 241] on icon "button" at bounding box center [917, 242] width 7 height 7
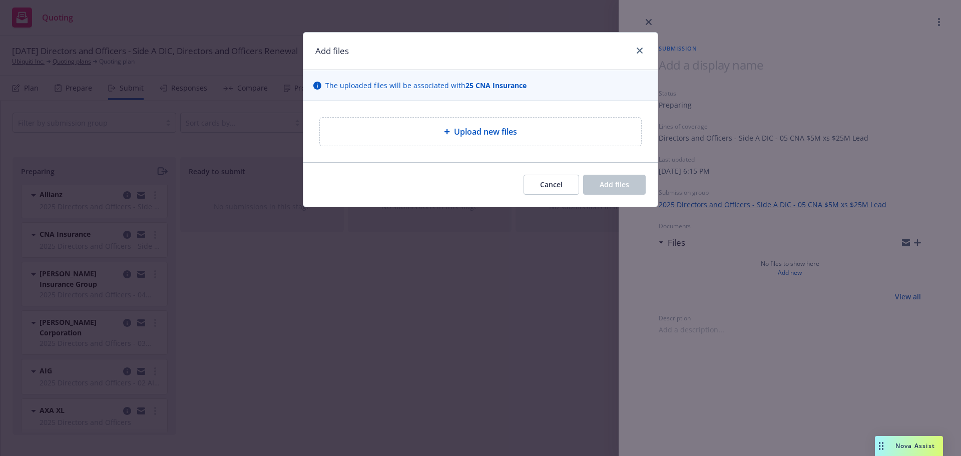
type textarea "x"
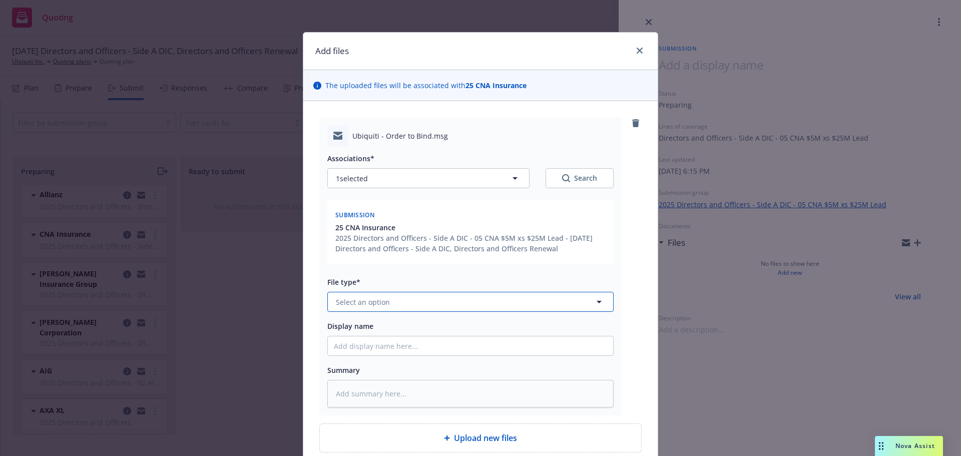
click at [417, 307] on button "Select an option" at bounding box center [470, 302] width 286 height 20
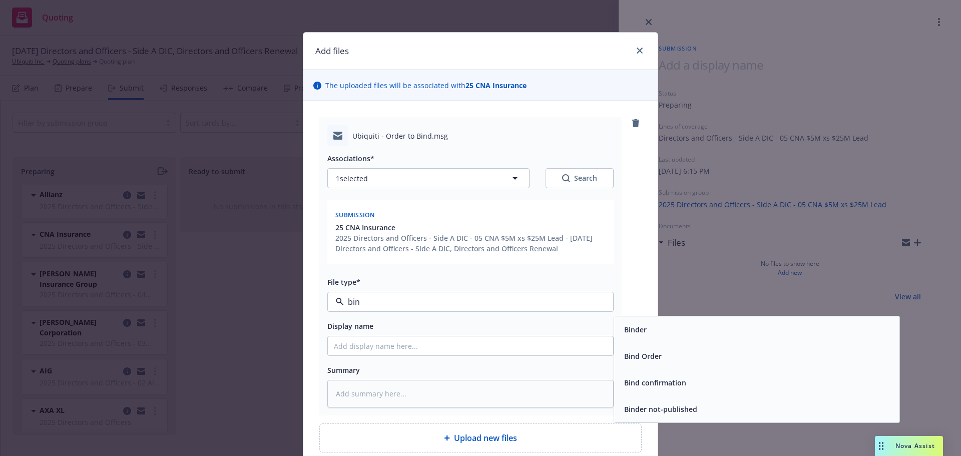
type input "bind"
click at [683, 348] on div "Bind Order" at bounding box center [756, 356] width 285 height 27
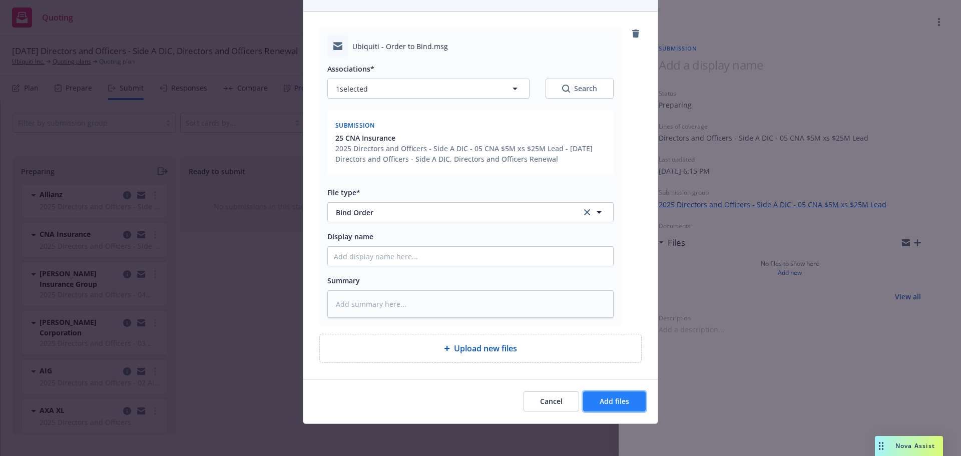
click at [606, 398] on span "Add files" at bounding box center [615, 401] width 30 height 10
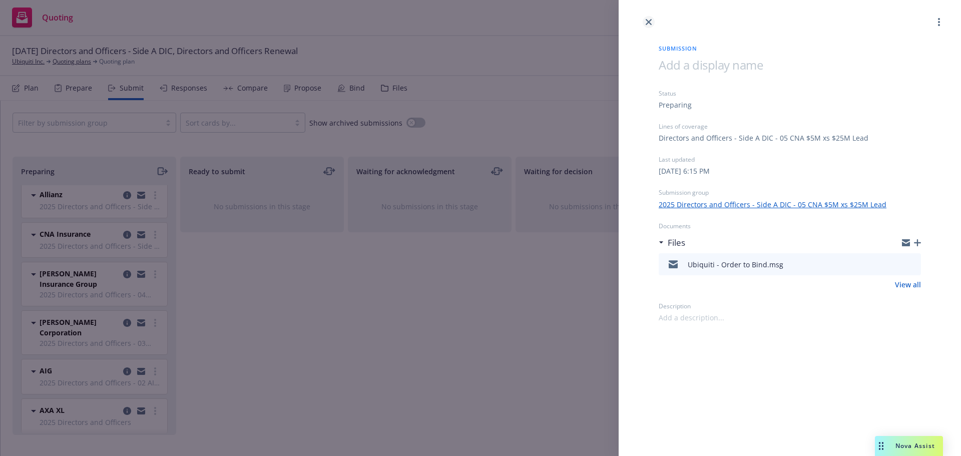
click at [650, 19] on icon "close" at bounding box center [649, 22] width 6 height 6
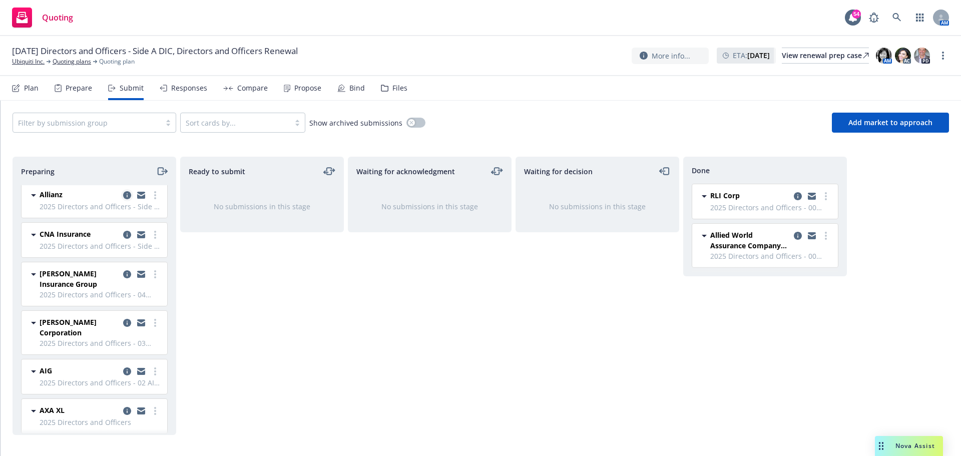
click at [123, 199] on icon "copy logging email" at bounding box center [127, 195] width 8 height 8
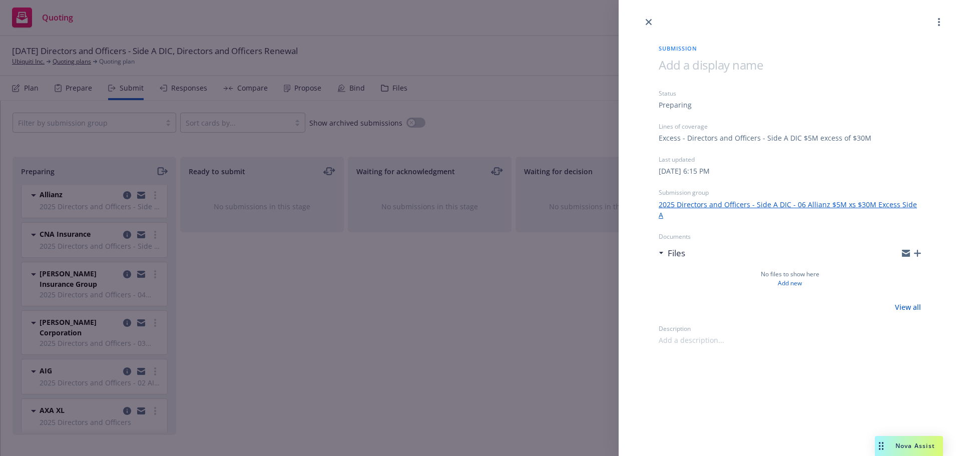
click at [917, 250] on icon "button" at bounding box center [917, 253] width 7 height 7
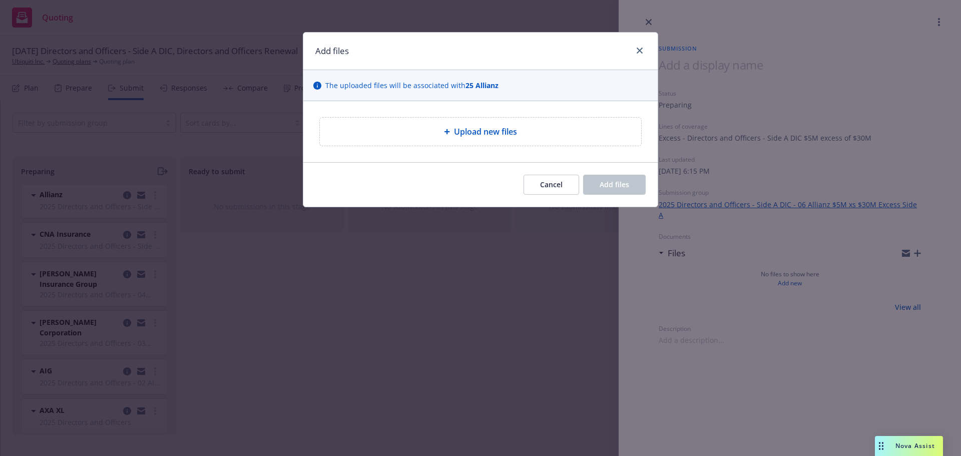
type textarea "x"
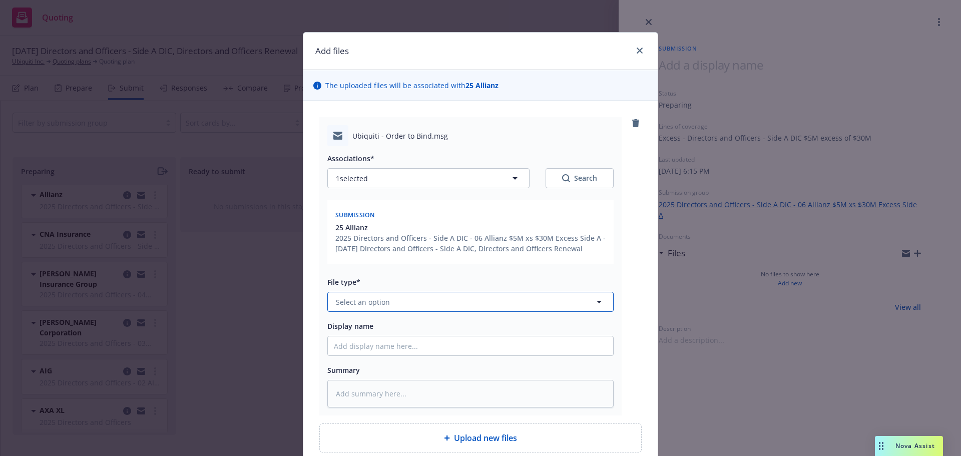
click at [389, 301] on button "Select an option" at bounding box center [470, 302] width 286 height 20
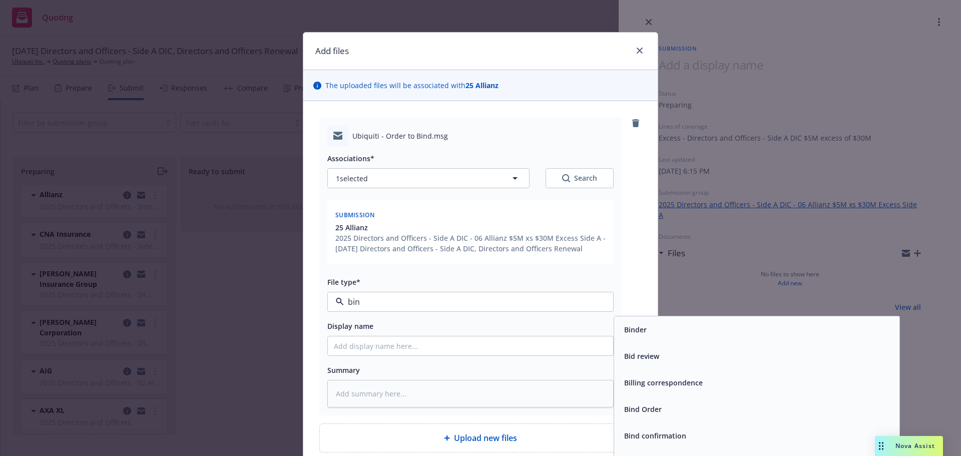
type input "bind"
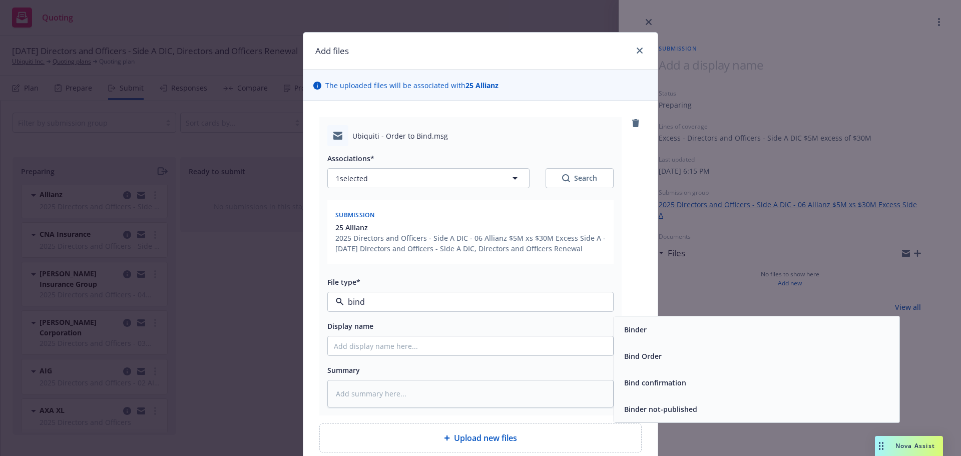
click at [674, 352] on div "Bind Order" at bounding box center [756, 356] width 273 height 15
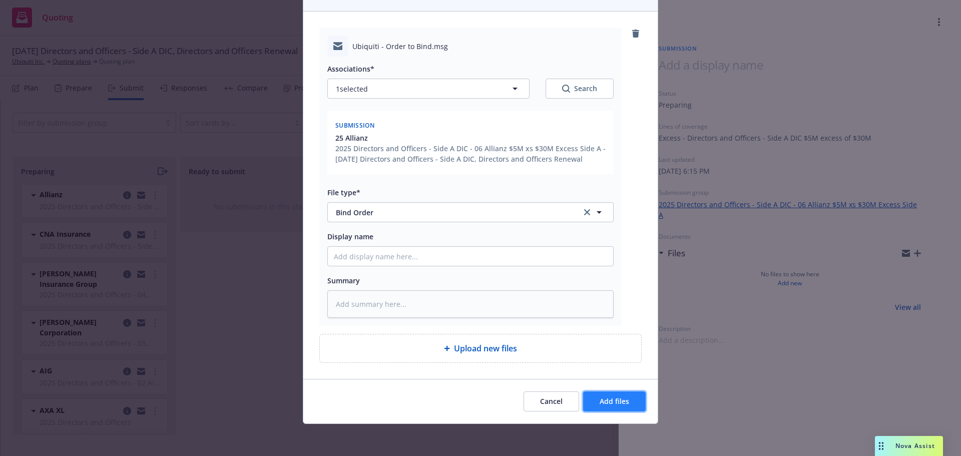
click at [615, 395] on button "Add files" at bounding box center [614, 401] width 63 height 20
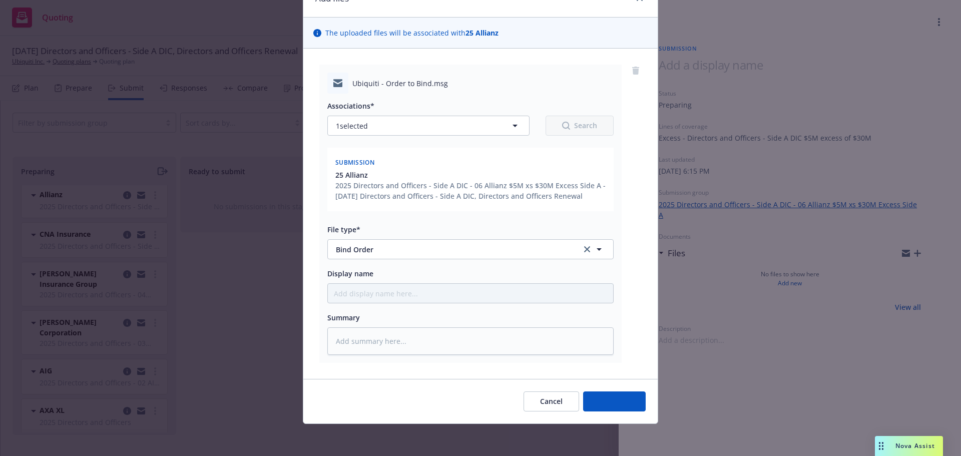
scroll to position [53, 0]
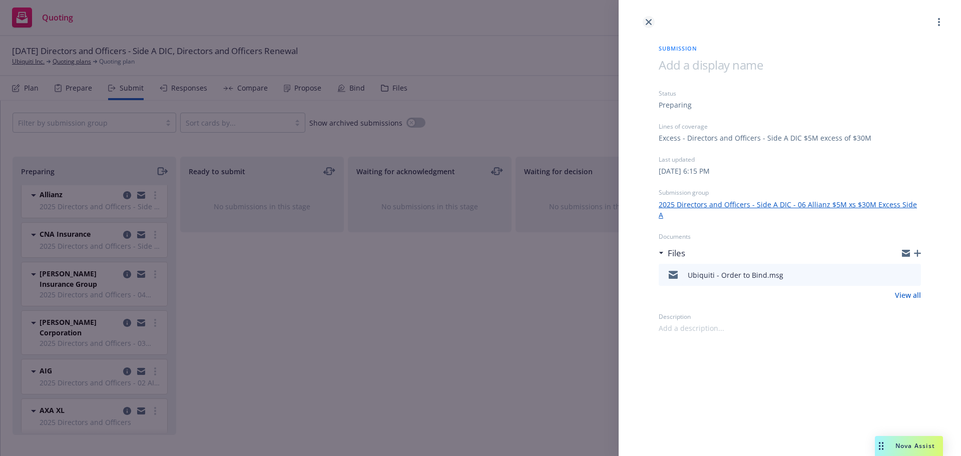
click at [648, 20] on icon "close" at bounding box center [649, 22] width 6 height 6
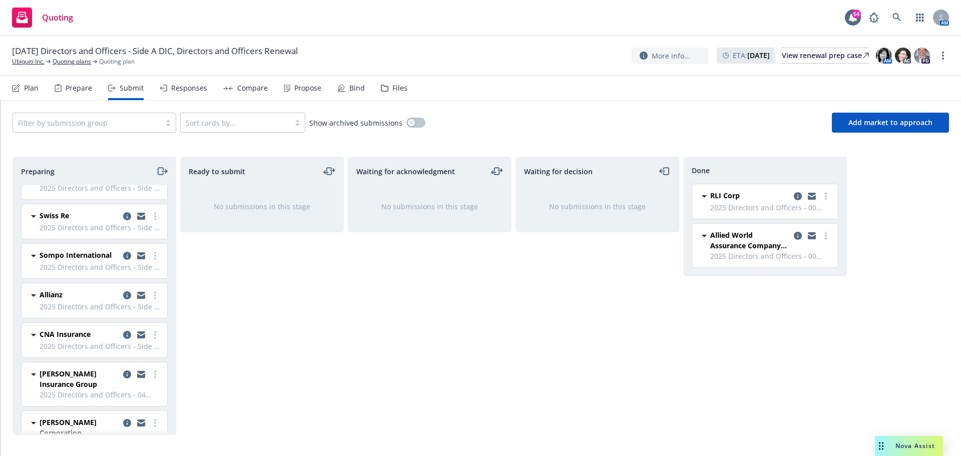
scroll to position [12, 0]
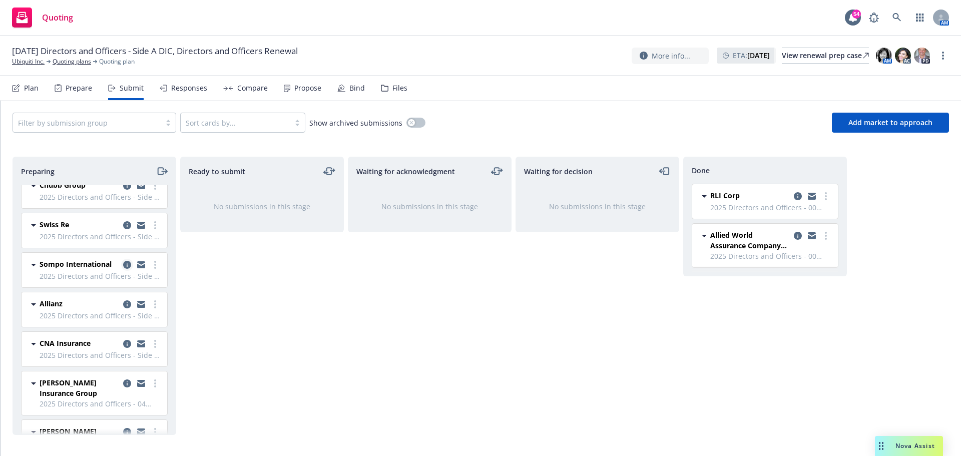
click at [123, 263] on icon "copy logging email" at bounding box center [127, 265] width 8 height 8
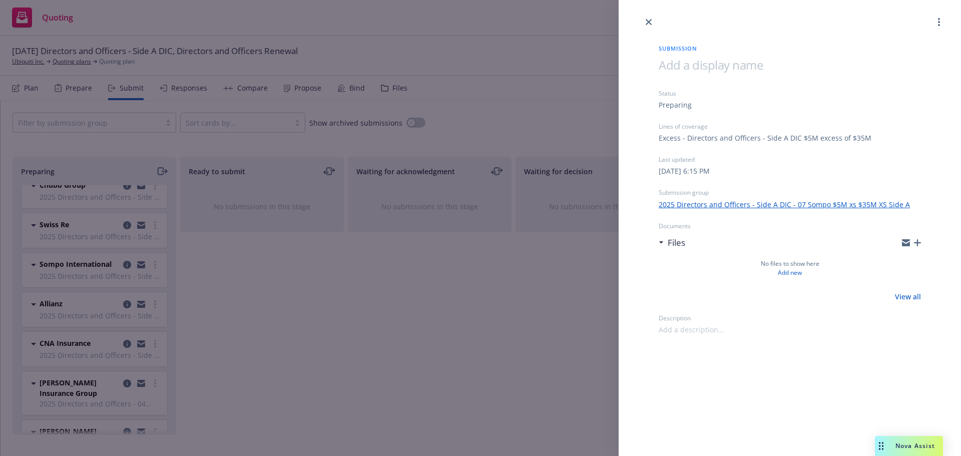
click at [916, 242] on icon "button" at bounding box center [917, 242] width 7 height 7
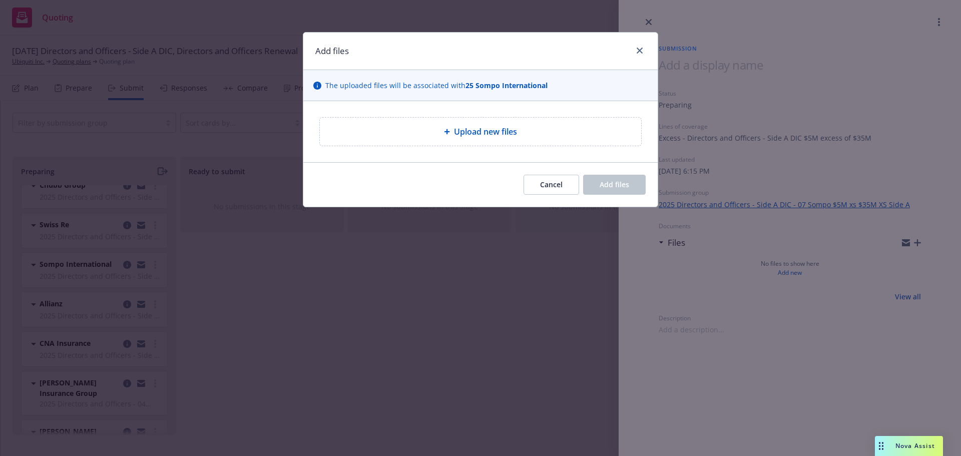
type textarea "x"
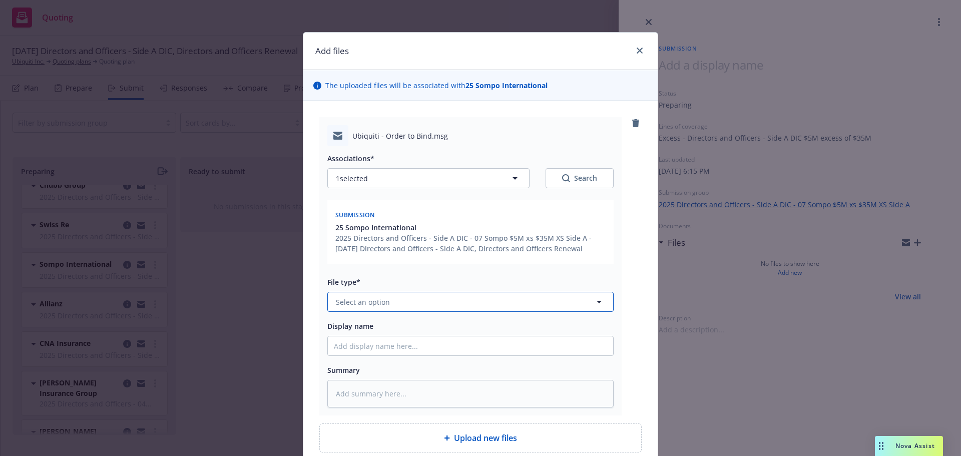
click at [476, 302] on button "Select an option" at bounding box center [470, 302] width 286 height 20
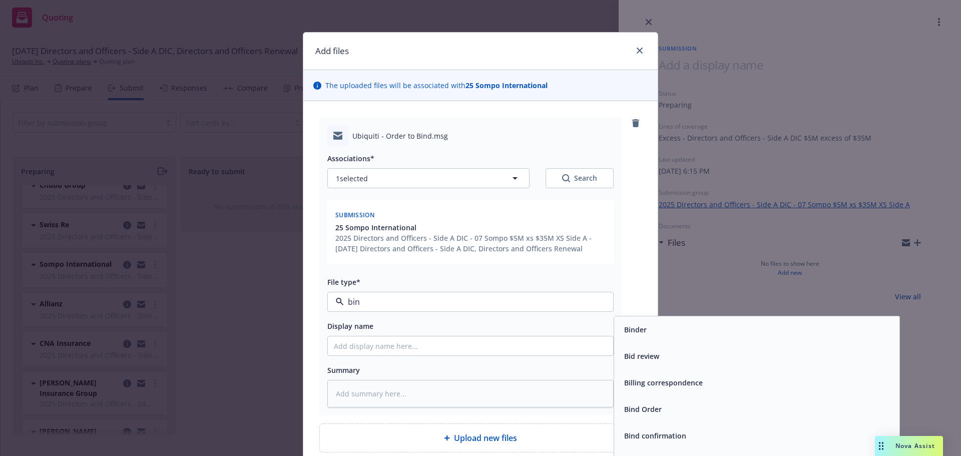
type input "bind"
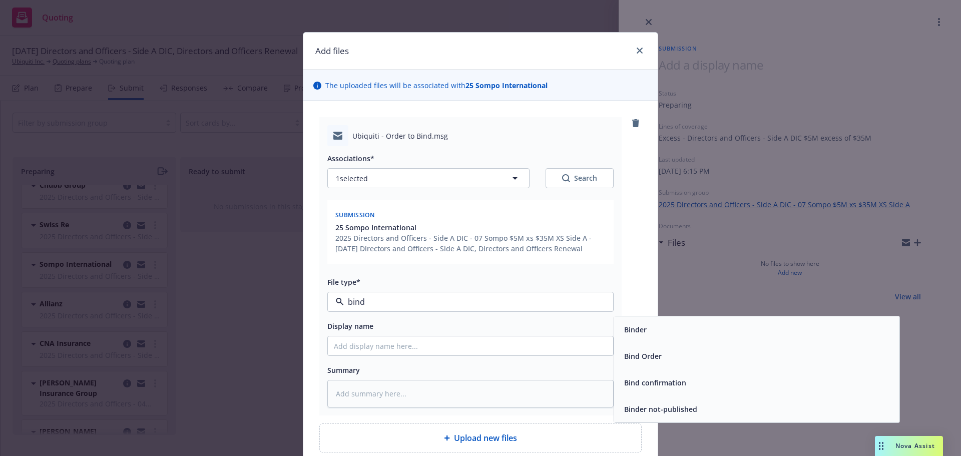
click at [654, 354] on span "Bind Order" at bounding box center [643, 356] width 38 height 11
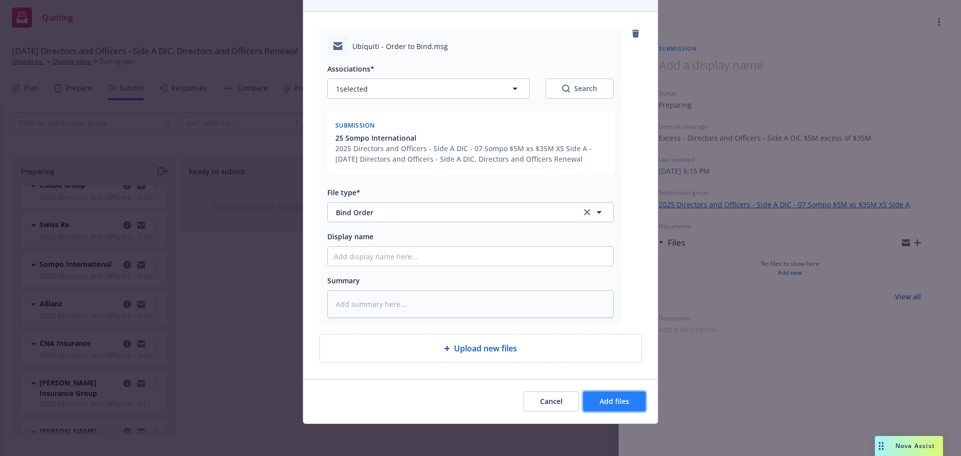
click at [613, 403] on span "Add files" at bounding box center [615, 401] width 30 height 10
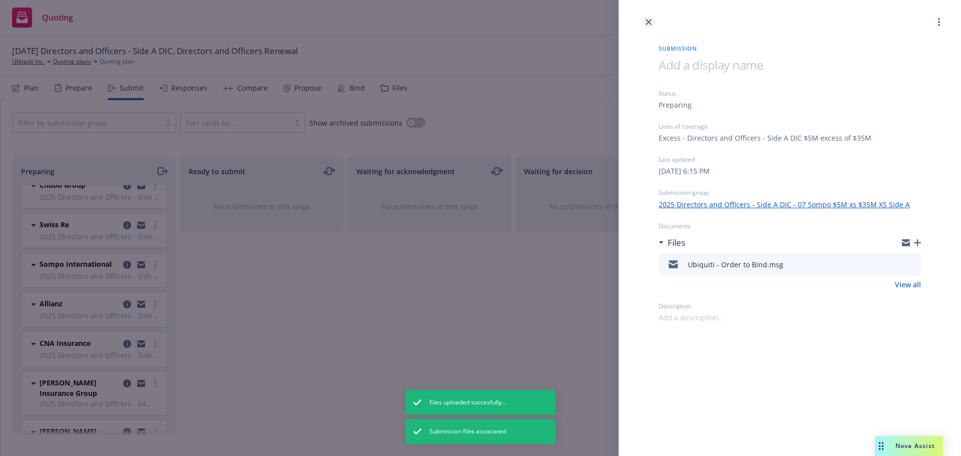
click at [648, 26] on link "close" at bounding box center [649, 22] width 12 height 12
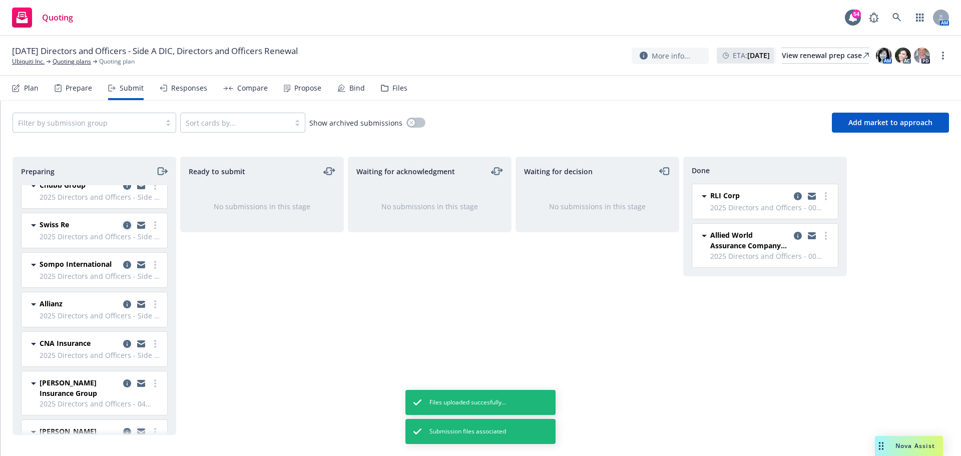
click at [121, 221] on link "copy logging email" at bounding box center [127, 225] width 12 height 12
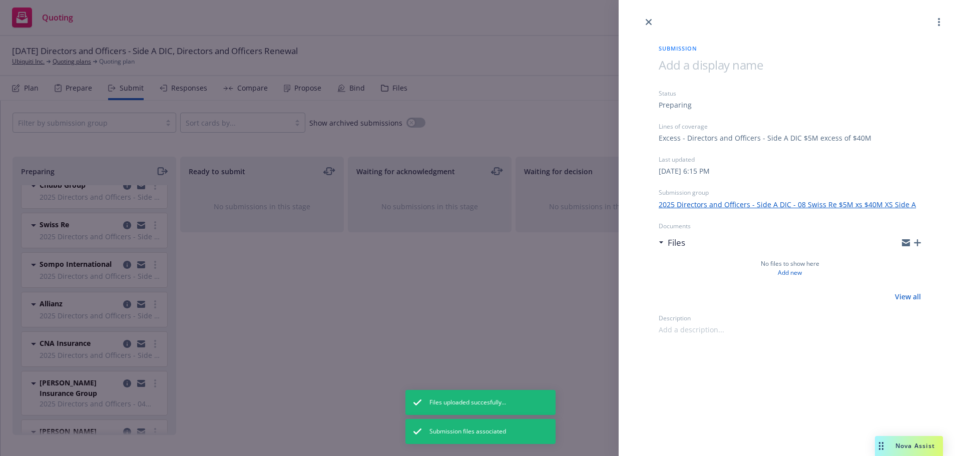
click at [918, 243] on icon "button" at bounding box center [917, 242] width 7 height 7
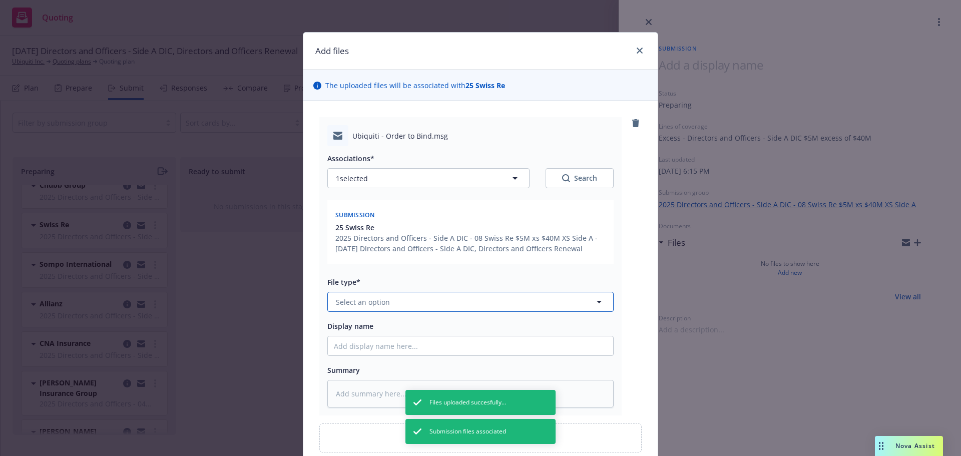
click at [466, 305] on button "Select an option" at bounding box center [470, 302] width 286 height 20
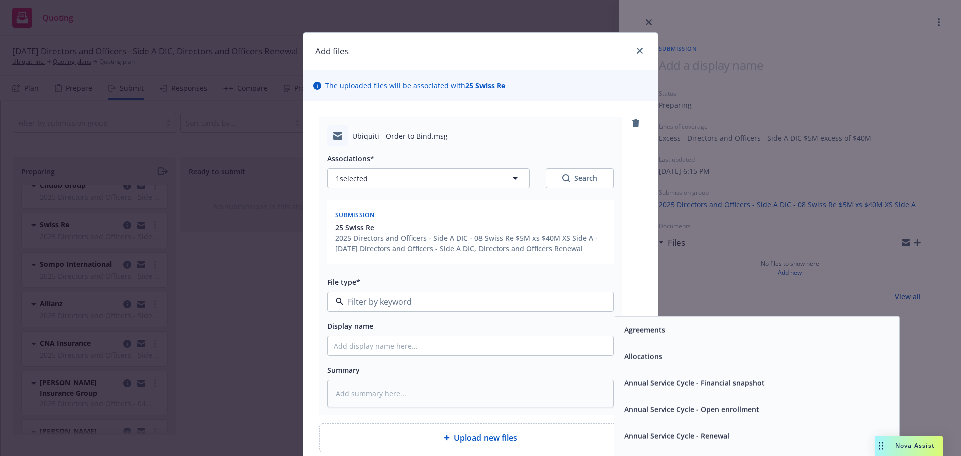
type textarea "x"
type input "bind"
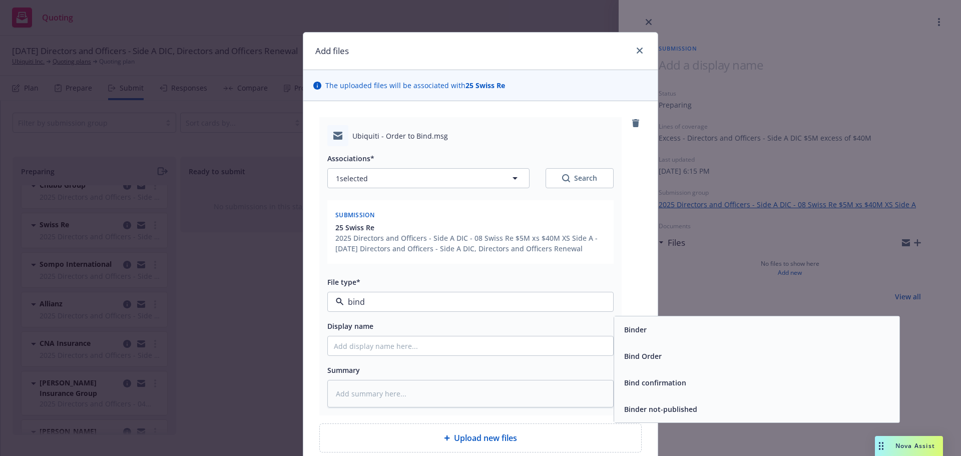
click at [657, 358] on span "Bind Order" at bounding box center [643, 356] width 38 height 11
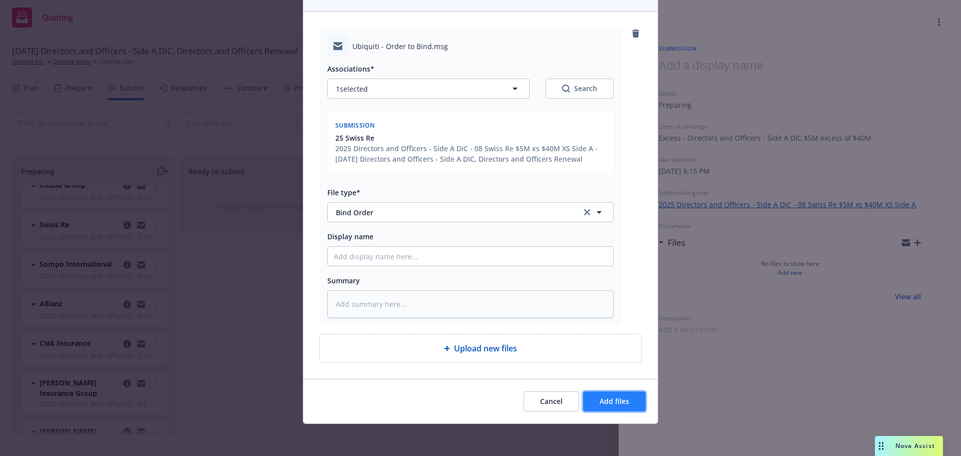
click at [595, 398] on button "Add files" at bounding box center [614, 401] width 63 height 20
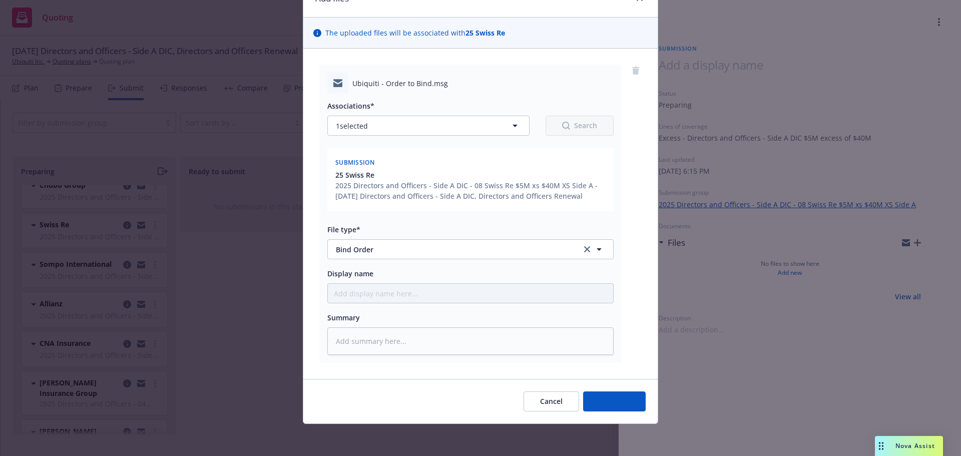
type textarea "x"
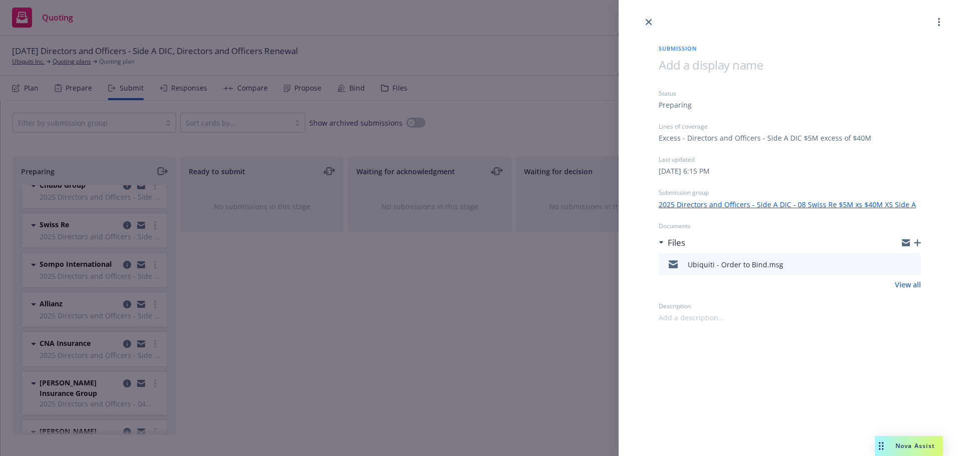
click at [653, 21] on link "close" at bounding box center [649, 22] width 12 height 12
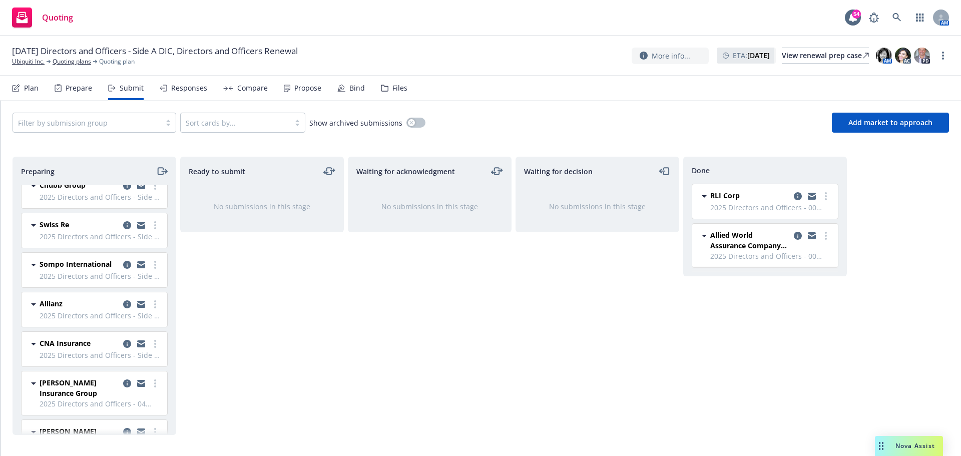
click at [374, 306] on div "Waiting for acknowledgment No submissions in this stage" at bounding box center [430, 296] width 164 height 278
